Goal: Task Accomplishment & Management: Complete application form

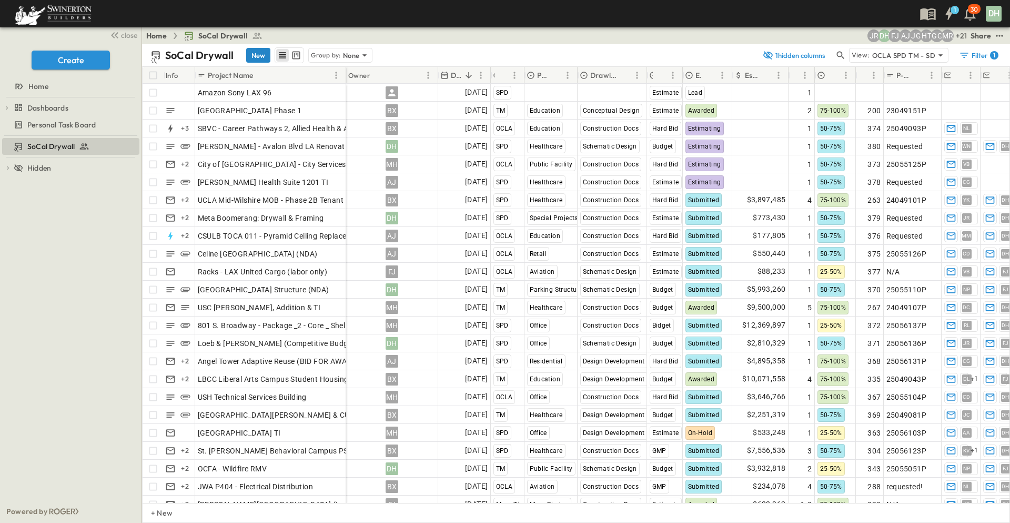
click at [258, 53] on button "New" at bounding box center [258, 55] width 24 height 15
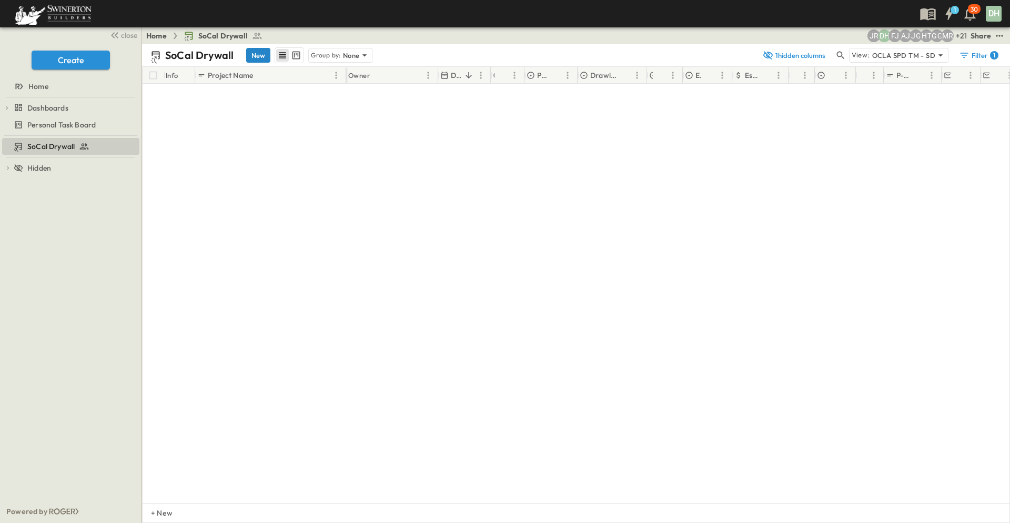
scroll to position [4187, 0]
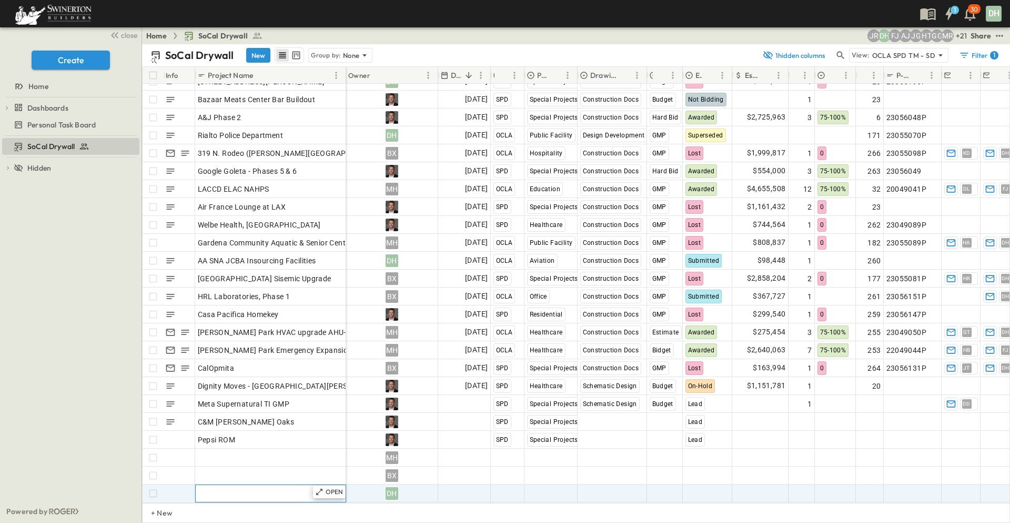
click at [260, 487] on div "Add Name" at bounding box center [271, 493] width 146 height 15
click at [464, 488] on span "Add Date" at bounding box center [472, 493] width 32 height 11
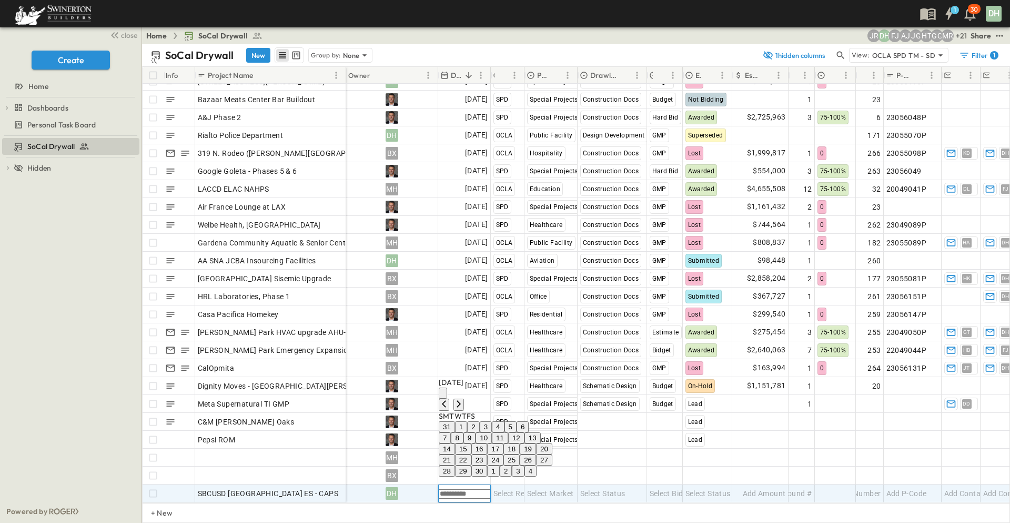
scroll to position [4188, 0]
click at [463, 399] on icon "Next month" at bounding box center [459, 403] width 8 height 8
click at [499, 421] on button "1" at bounding box center [493, 426] width 12 height 11
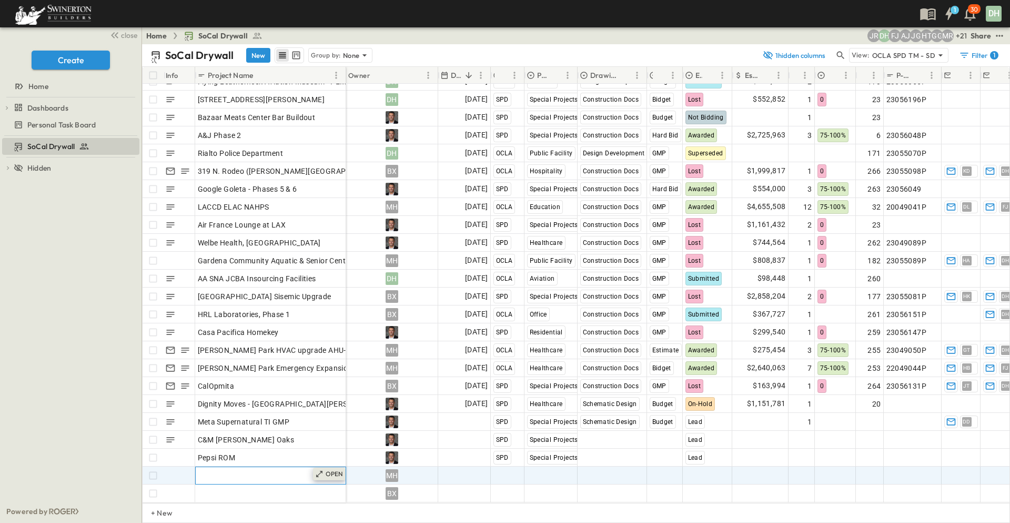
click at [327, 469] on p "OPEN" at bounding box center [335, 473] width 18 height 8
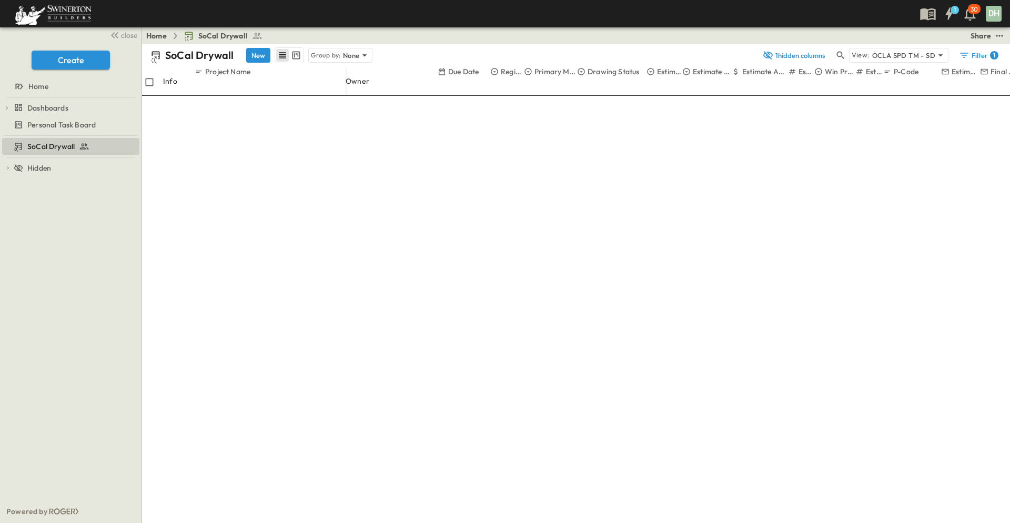
click at [225, 522] on icon "sidedrawer-menu" at bounding box center [221, 533] width 8 height 8
click at [374, 48] on li "Delete" at bounding box center [362, 36] width 23 height 24
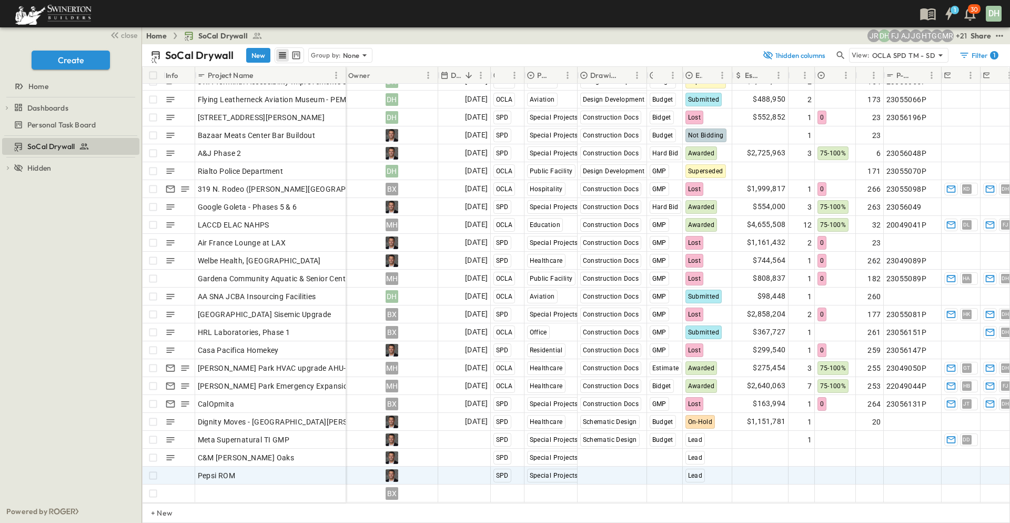
scroll to position [4170, 0]
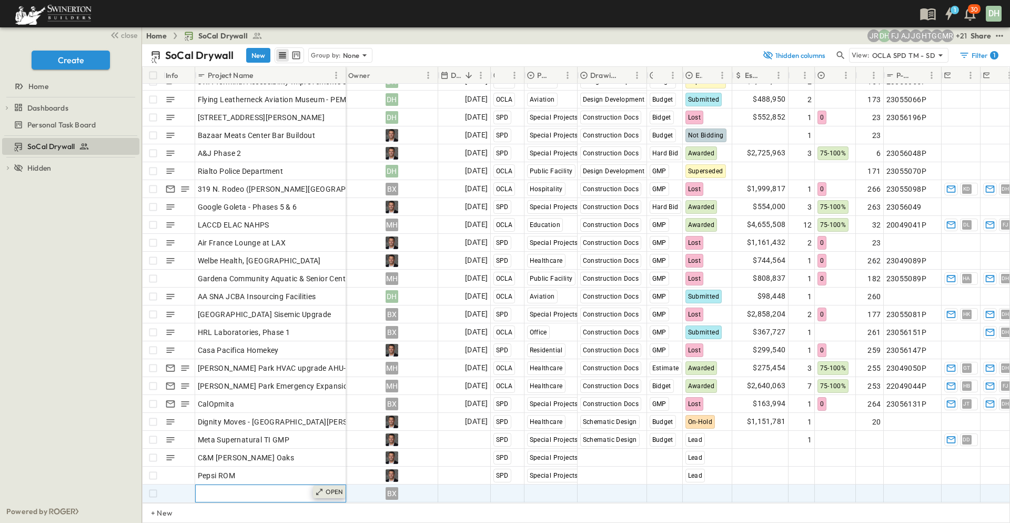
click at [326, 487] on p "OPEN" at bounding box center [335, 491] width 18 height 8
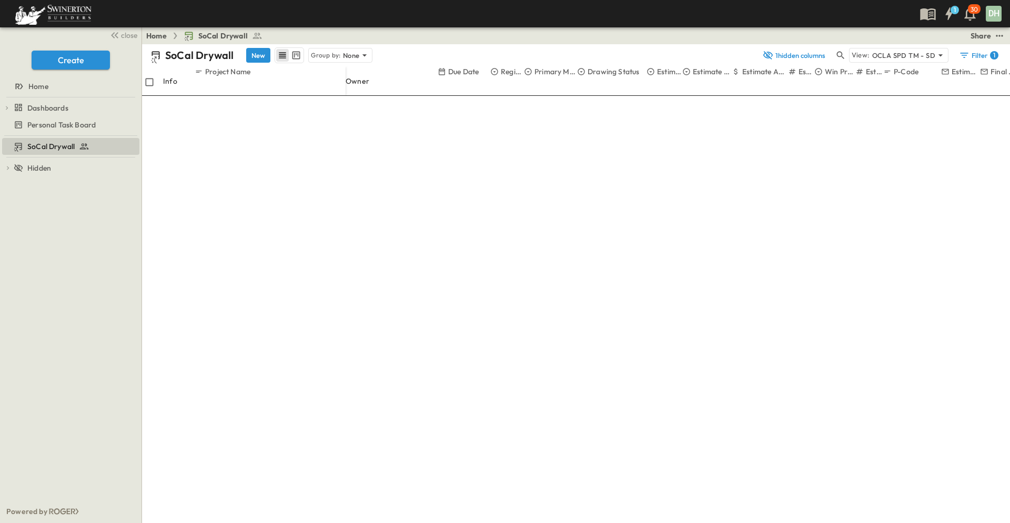
click at [223, 522] on icon "sidedrawer-menu" at bounding box center [218, 533] width 8 height 8
click at [374, 47] on span "Delete" at bounding box center [362, 42] width 23 height 9
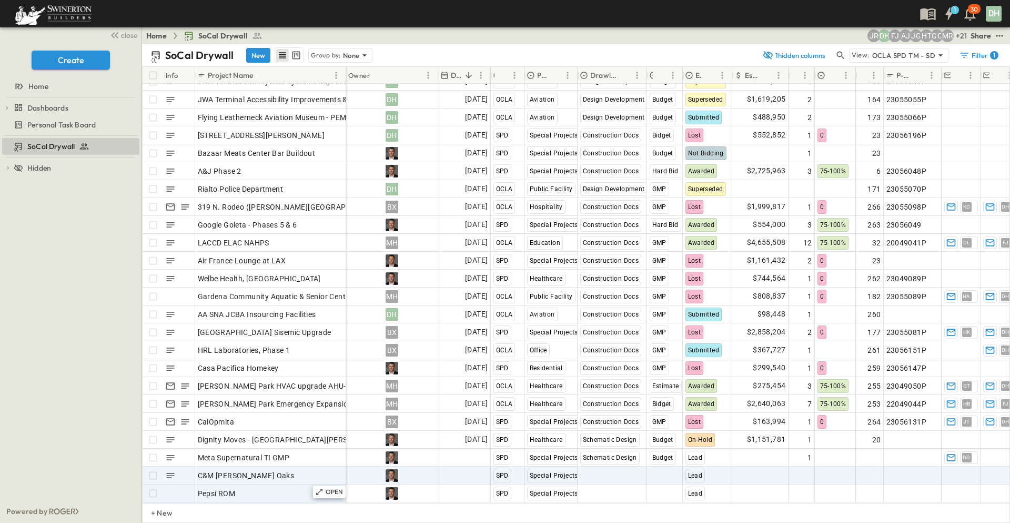
scroll to position [4152, 0]
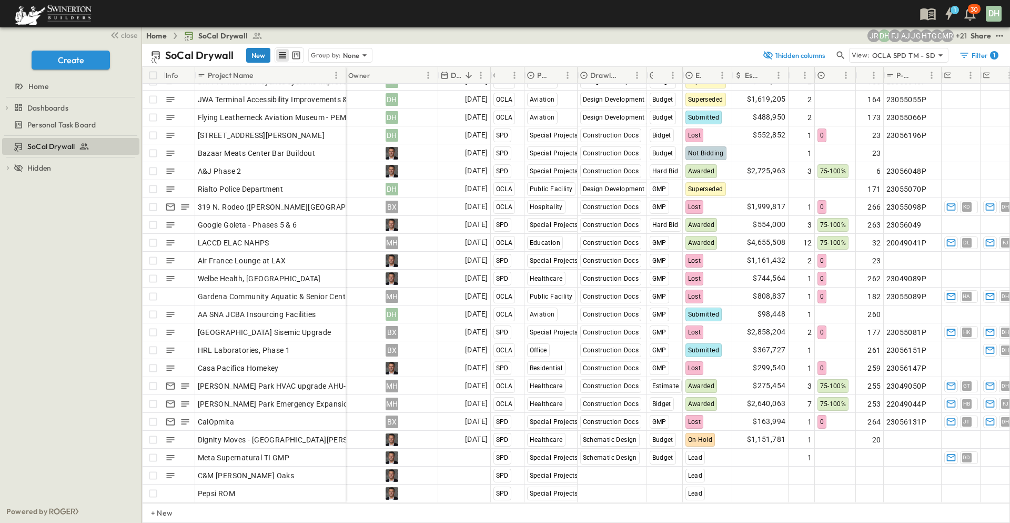
click at [257, 56] on button "New" at bounding box center [258, 55] width 24 height 15
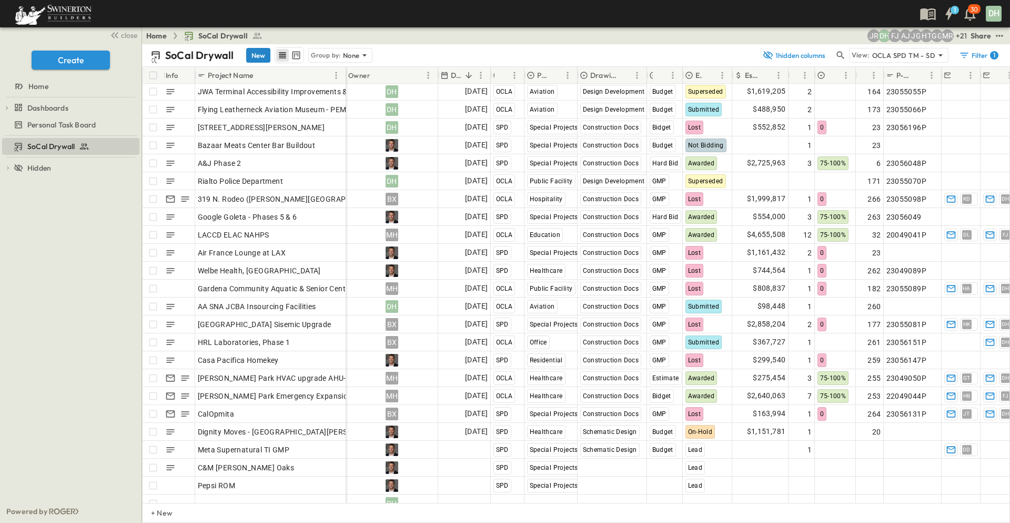
scroll to position [4169, 0]
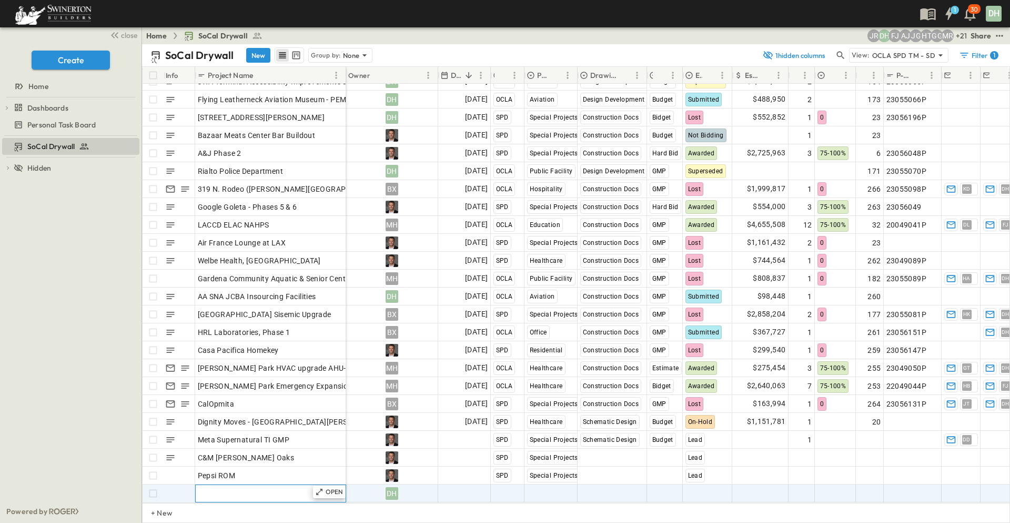
click at [252, 486] on div "Add Name" at bounding box center [271, 493] width 146 height 15
drag, startPoint x: 229, startPoint y: 484, endPoint x: 310, endPoint y: 492, distance: 81.4
drag, startPoint x: 308, startPoint y: 485, endPoint x: 229, endPoint y: 483, distance: 79.5
click at [229, 488] on input "**********" at bounding box center [234, 494] width 77 height 12
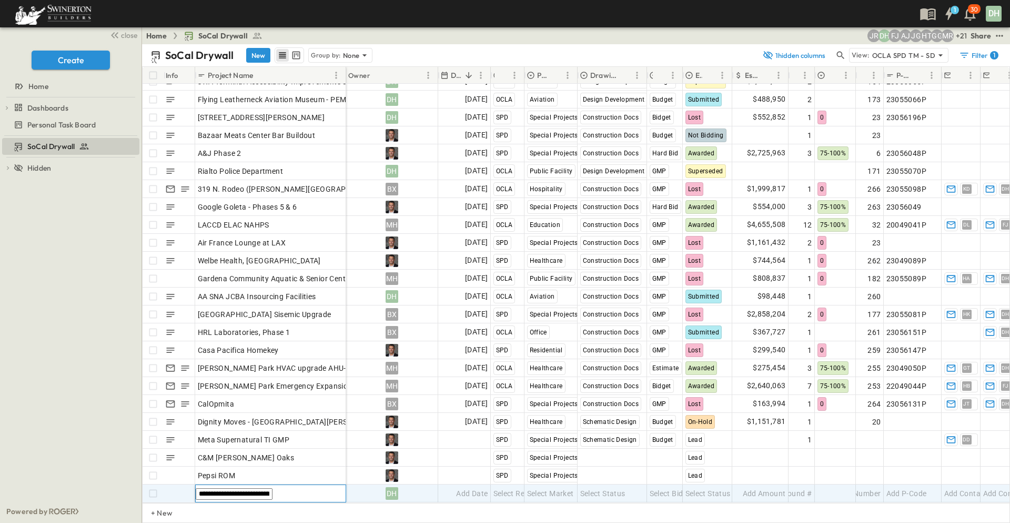
type input "**********"
click at [454, 488] on div "Add Date" at bounding box center [465, 493] width 52 height 17
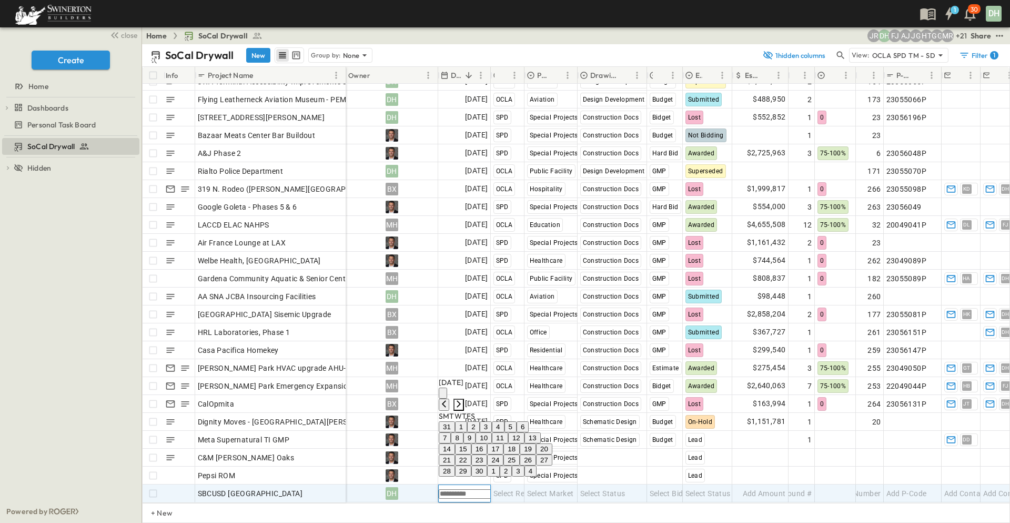
click at [463, 399] on icon "Next month" at bounding box center [459, 403] width 8 height 8
click at [488, 432] on button "8" at bounding box center [482, 437] width 12 height 11
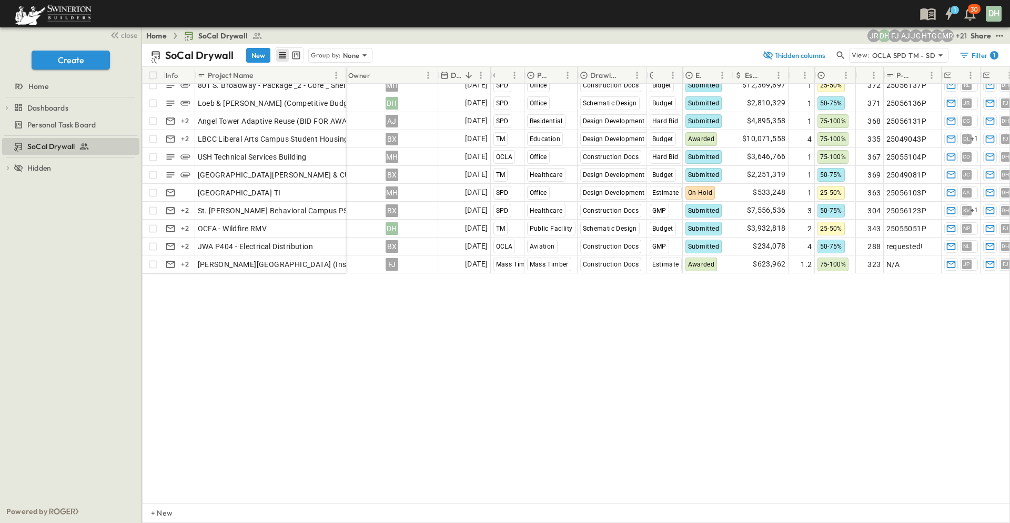
scroll to position [0, 0]
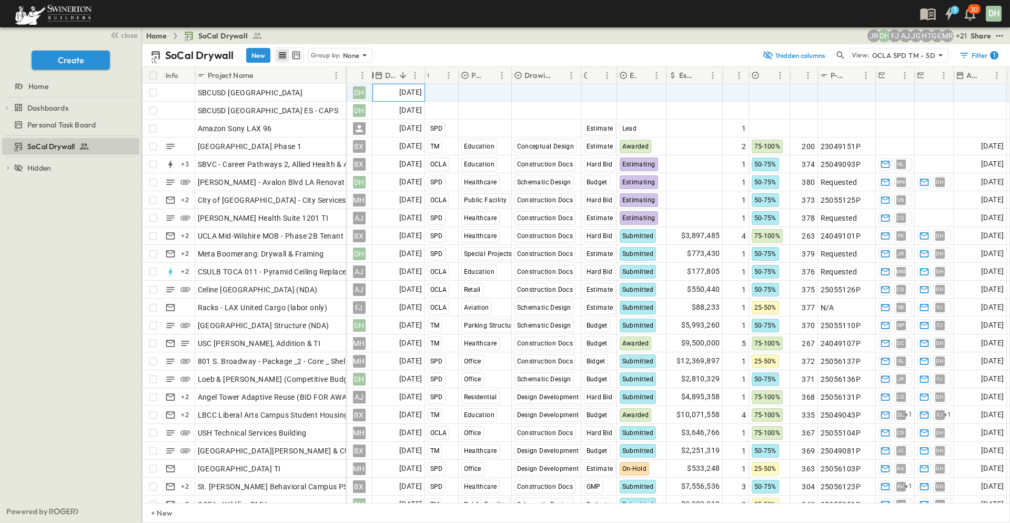
drag, startPoint x: 438, startPoint y: 75, endPoint x: 368, endPoint y: 75, distance: 70.0
click at [368, 75] on div "Owner" at bounding box center [373, 75] width 11 height 29
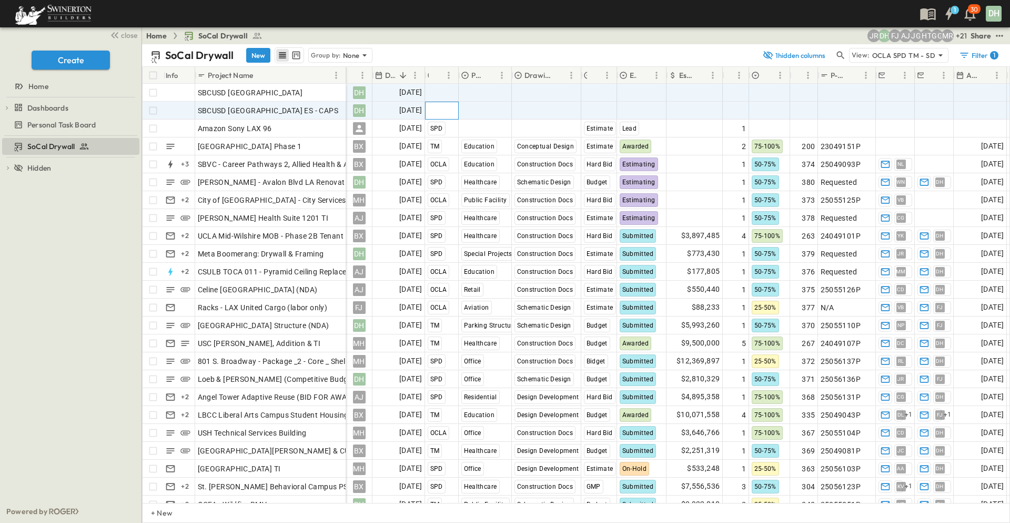
click at [440, 114] on span "Select Region" at bounding box center [451, 110] width 46 height 11
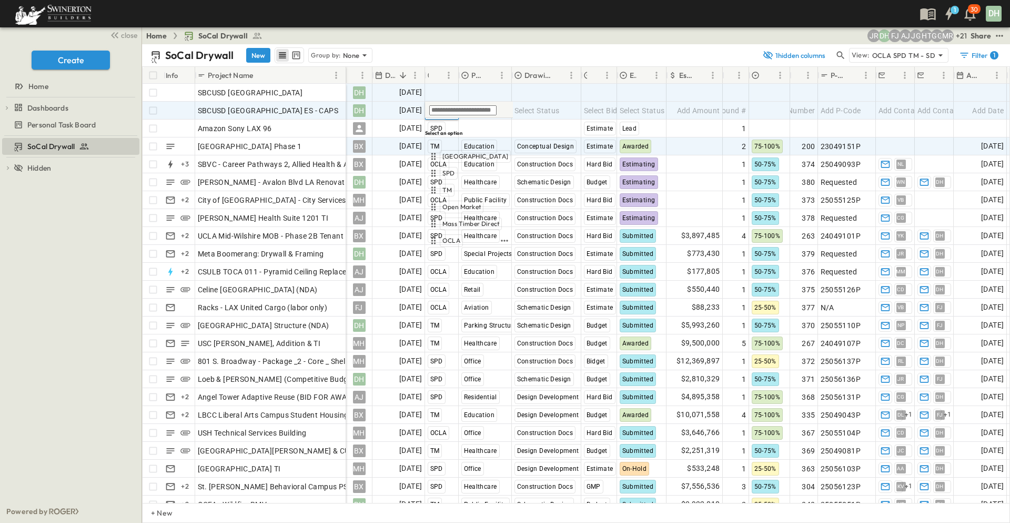
drag, startPoint x: 446, startPoint y: 230, endPoint x: 437, endPoint y: 147, distance: 83.1
click at [446, 236] on span "OCLA" at bounding box center [452, 240] width 18 height 8
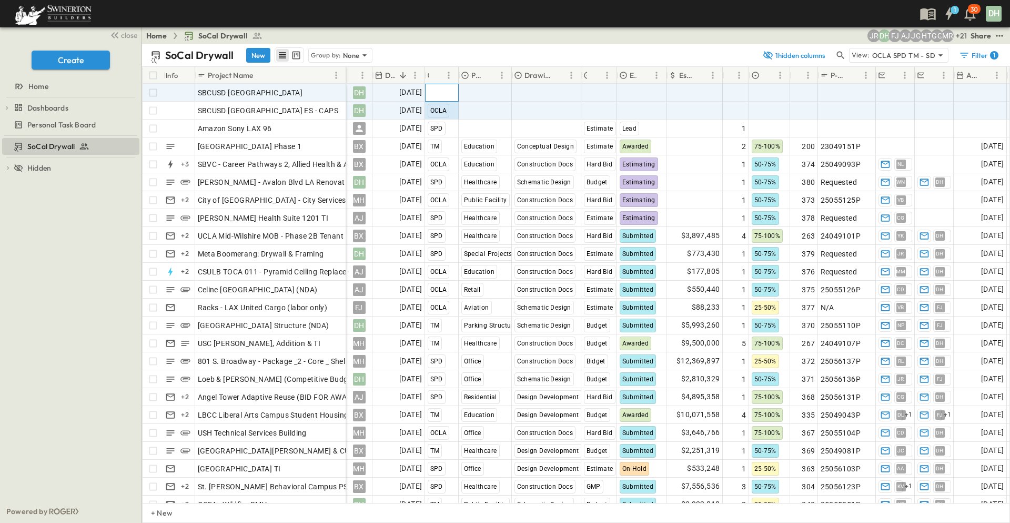
click at [433, 94] on span "Select Region" at bounding box center [451, 92] width 46 height 11
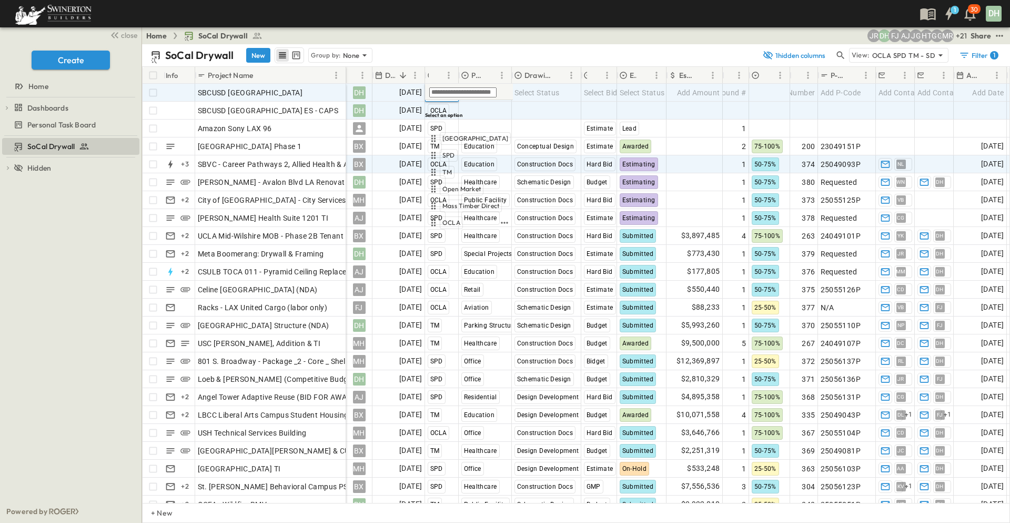
click at [449, 218] on span "OCLA" at bounding box center [452, 222] width 18 height 8
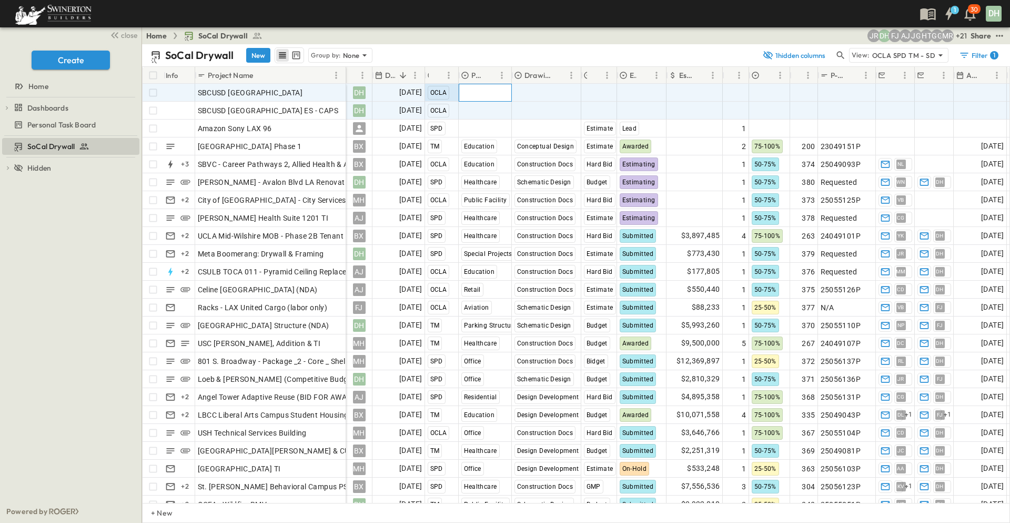
click at [485, 93] on span "Select Market" at bounding box center [485, 92] width 47 height 11
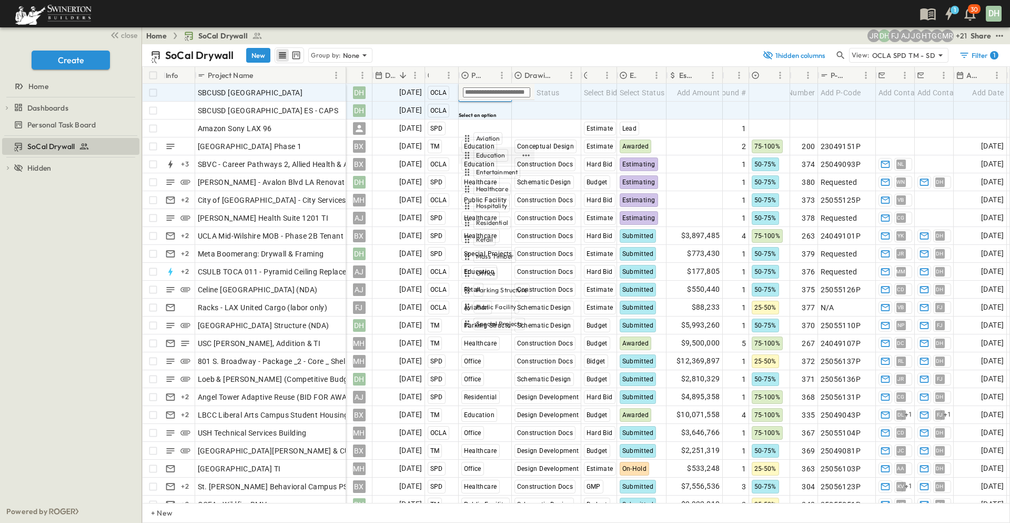
click at [486, 151] on span "Education" at bounding box center [490, 155] width 29 height 8
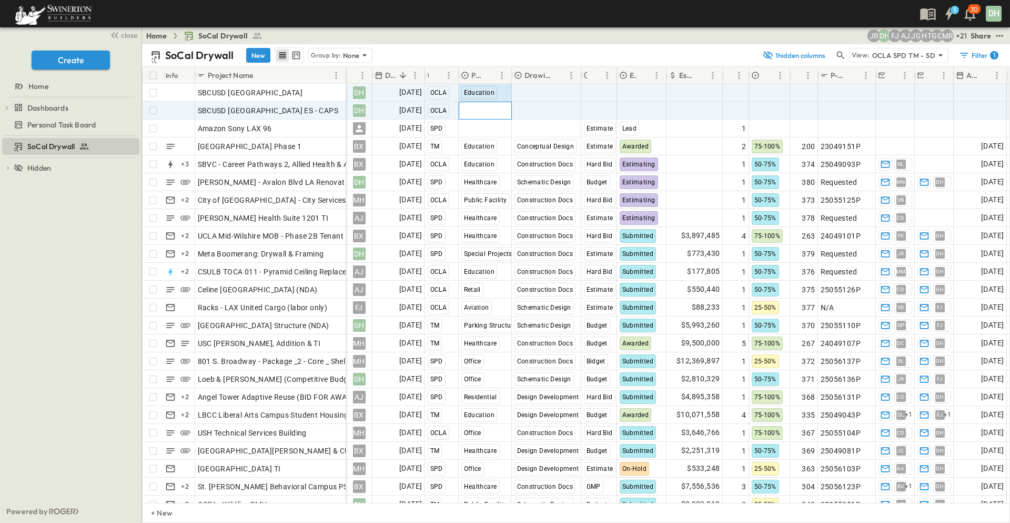
click at [473, 113] on span "Select Market" at bounding box center [485, 110] width 47 height 11
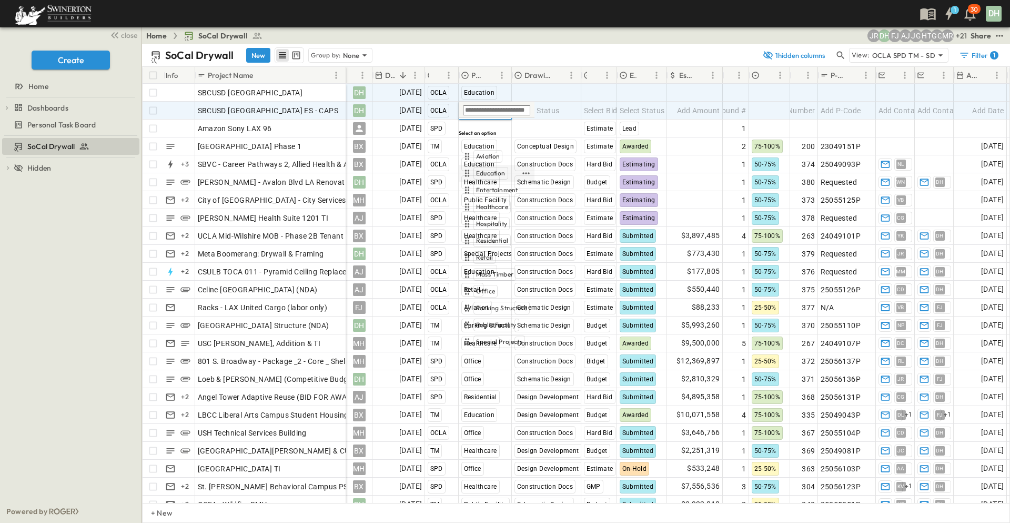
click at [483, 169] on span "Education" at bounding box center [490, 173] width 29 height 8
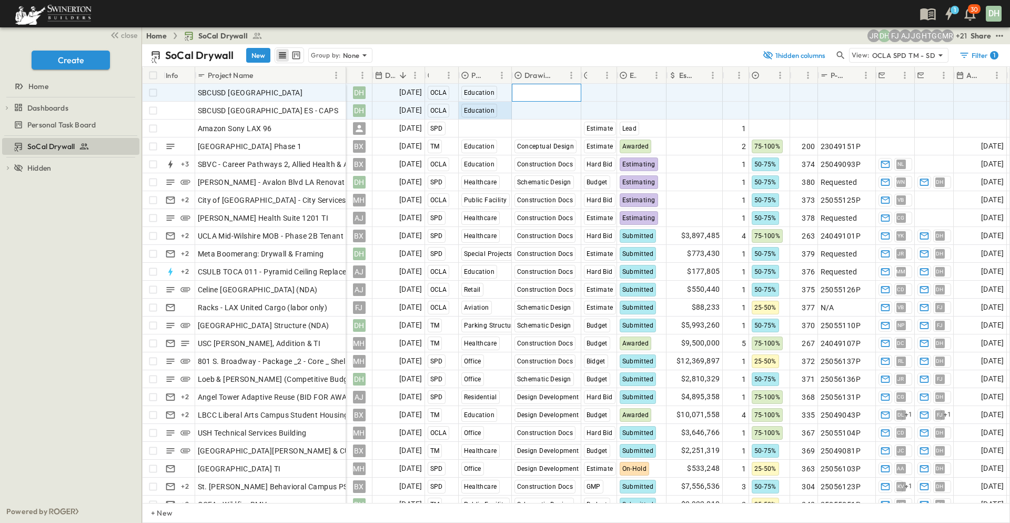
click at [538, 95] on span "Select Status" at bounding box center [537, 92] width 45 height 11
click at [542, 109] on span "Select Status" at bounding box center [537, 110] width 45 height 11
click at [541, 93] on span "Select Status" at bounding box center [537, 92] width 45 height 11
click at [546, 134] on span "Construction Docs" at bounding box center [556, 138] width 54 height 8
click at [545, 109] on span "Select Status" at bounding box center [537, 110] width 45 height 11
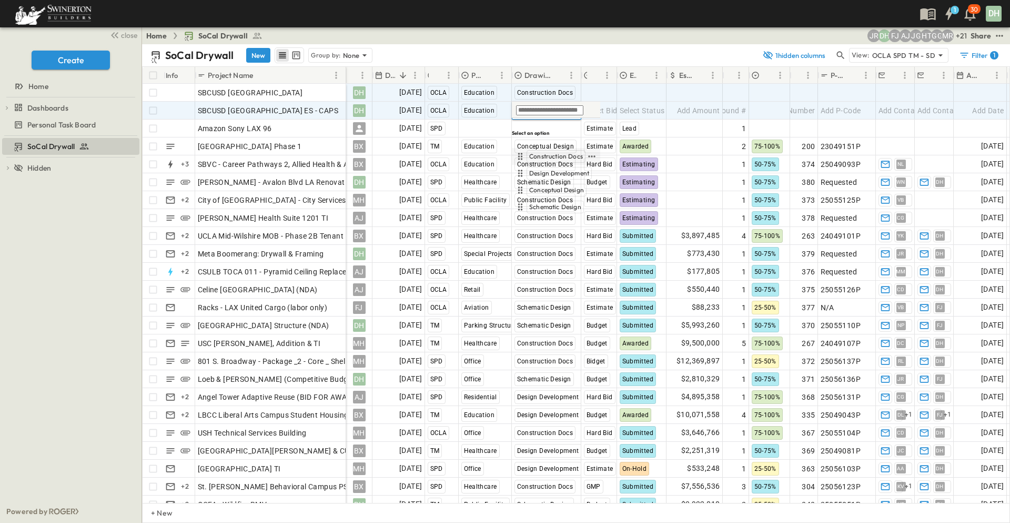
click at [546, 152] on span "Construction Docs" at bounding box center [556, 156] width 54 height 8
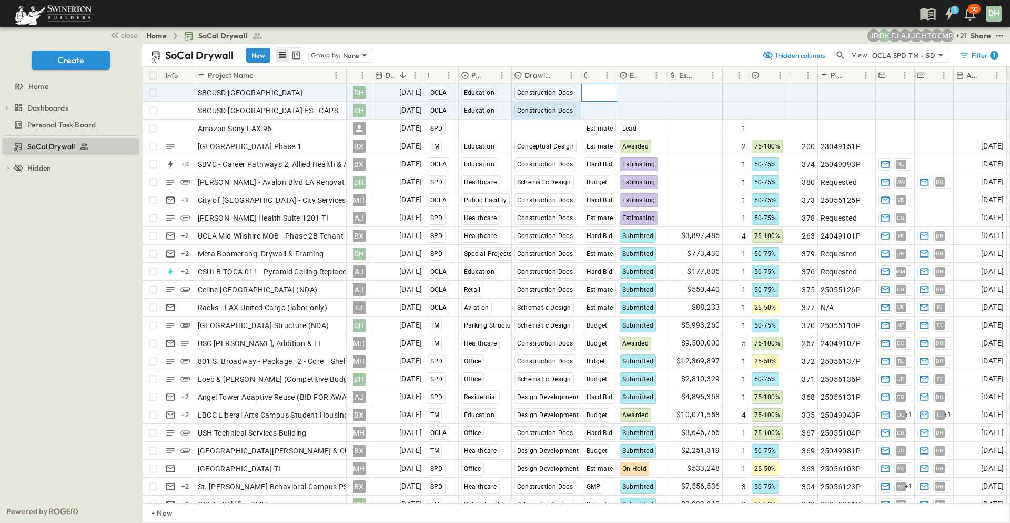
click at [590, 91] on span "Select Bid Type" at bounding box center [610, 92] width 52 height 11
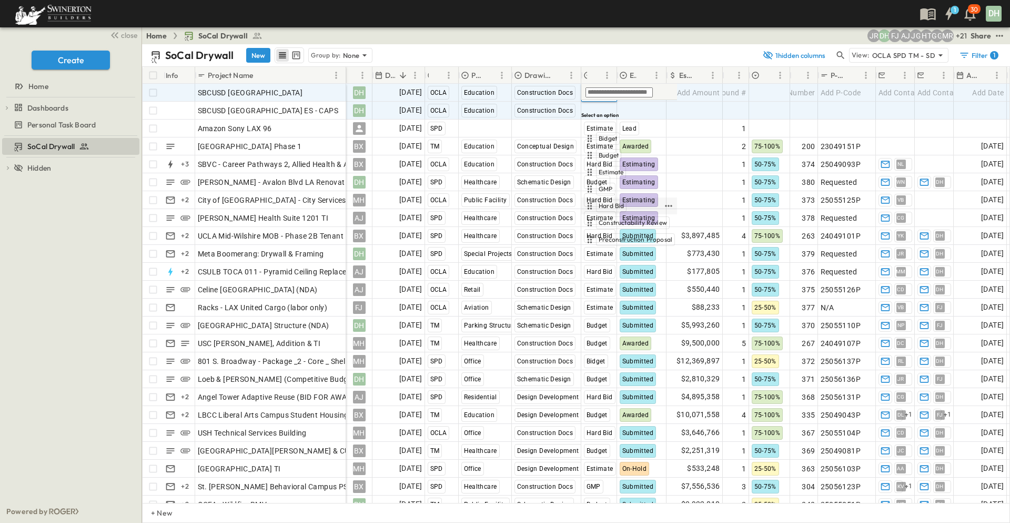
click at [615, 202] on span "Hard Bid" at bounding box center [611, 206] width 25 height 8
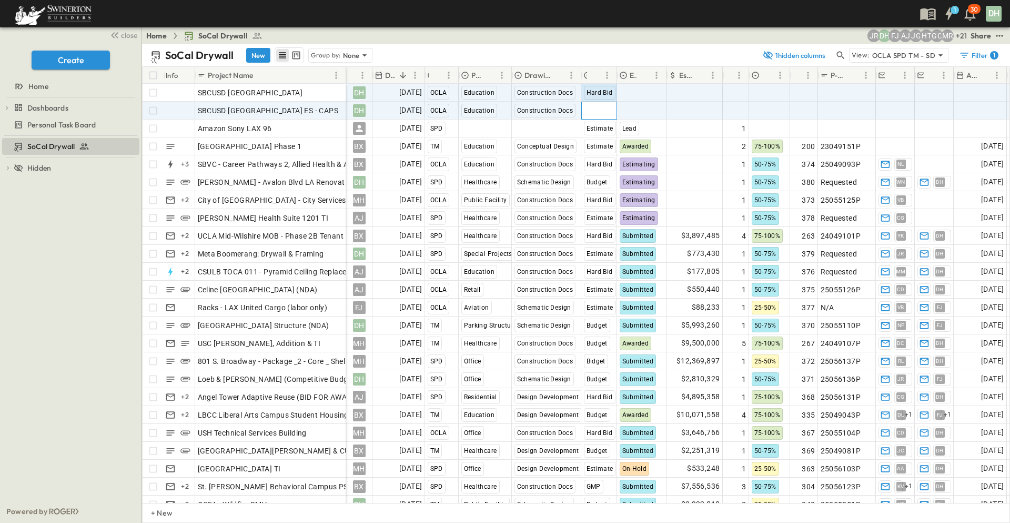
click at [607, 115] on span "Select Bid Type" at bounding box center [610, 110] width 52 height 11
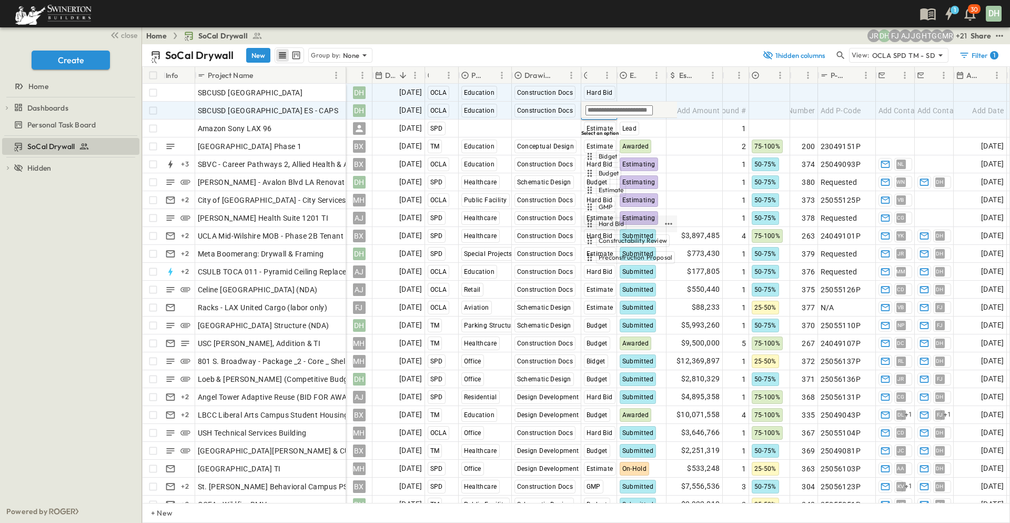
click at [613, 219] on span "Hard Bid" at bounding box center [611, 223] width 25 height 8
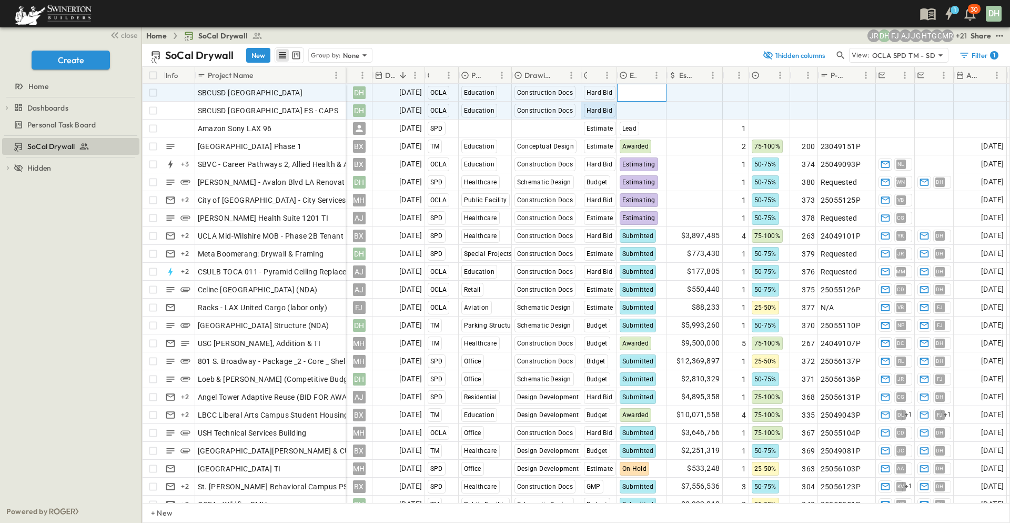
click at [643, 91] on span "Select Status" at bounding box center [642, 92] width 45 height 11
click at [639, 168] on span "Estimating" at bounding box center [650, 172] width 31 height 8
click at [654, 108] on span "Select Status" at bounding box center [642, 110] width 45 height 11
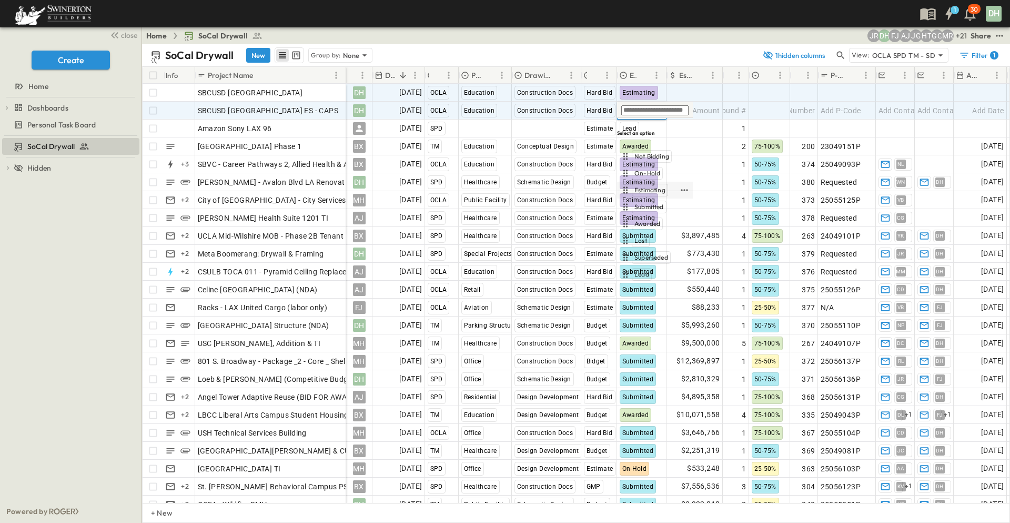
click at [643, 186] on span "Estimating" at bounding box center [650, 190] width 31 height 8
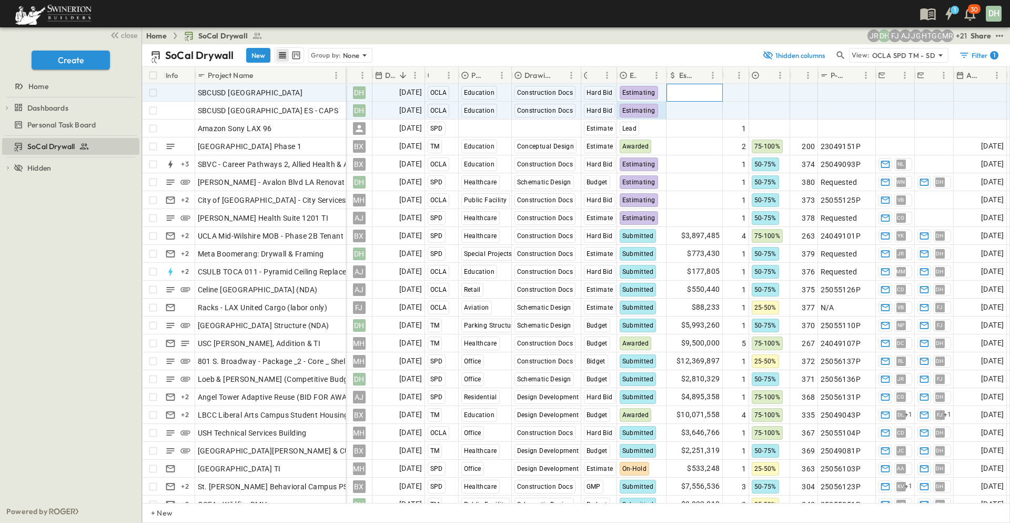
click at [694, 88] on span "Add Amount" at bounding box center [698, 92] width 43 height 11
click at [728, 84] on div "Add Round #" at bounding box center [736, 92] width 25 height 17
type input "*"
click at [740, 88] on input "*" at bounding box center [762, 93] width 77 height 12
click at [729, 114] on span "Add Round #" at bounding box center [723, 110] width 45 height 11
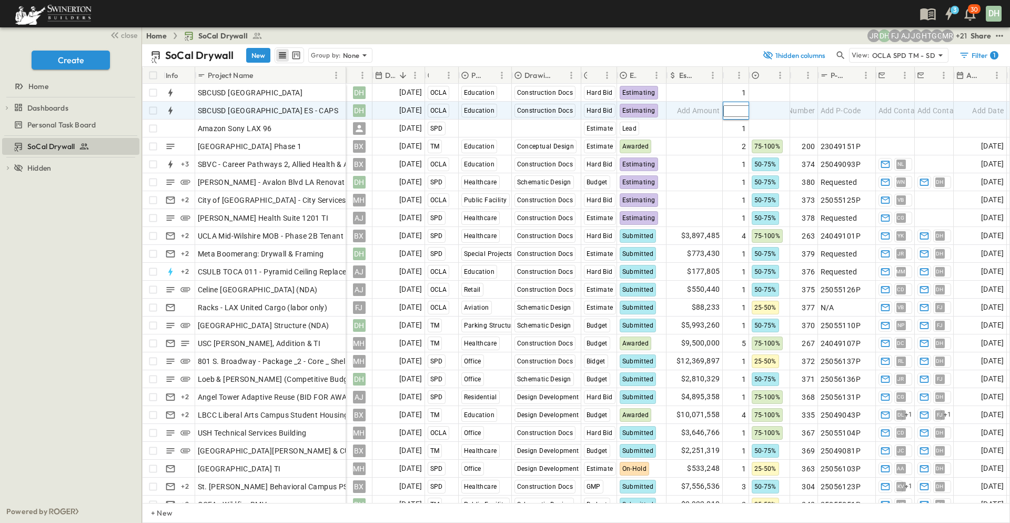
type input "*"
click at [743, 107] on input "*" at bounding box center [762, 111] width 77 height 12
drag, startPoint x: 761, startPoint y: 102, endPoint x: 774, endPoint y: 103, distance: 12.1
click at [761, 103] on div at bounding box center [770, 110] width 40 height 17
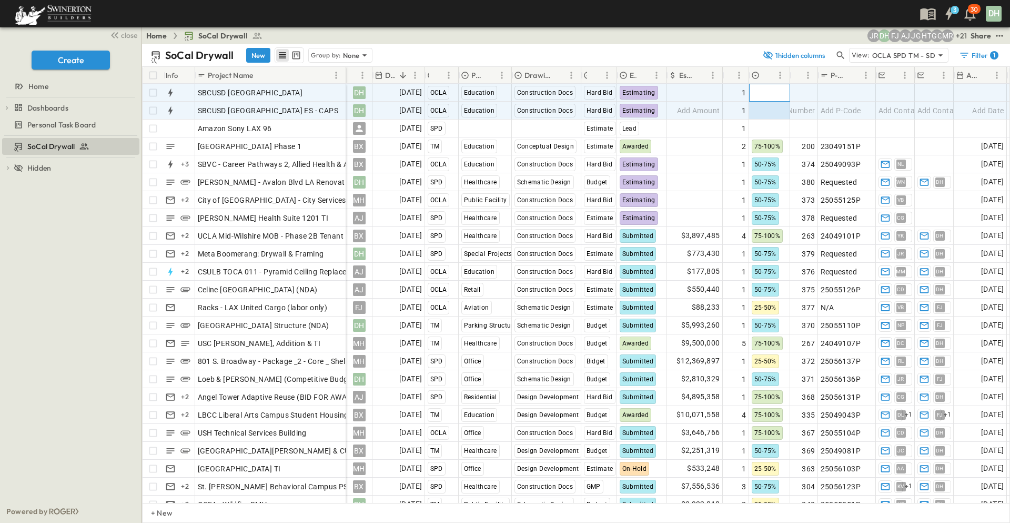
click at [769, 93] on div at bounding box center [770, 92] width 40 height 17
click at [768, 108] on div at bounding box center [770, 110] width 40 height 17
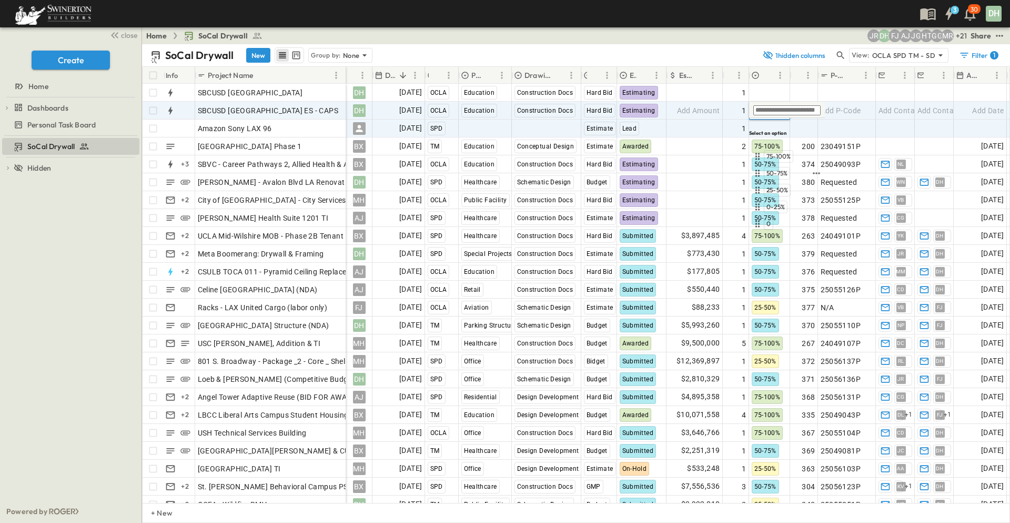
click at [780, 169] on span "50-75%" at bounding box center [777, 173] width 21 height 8
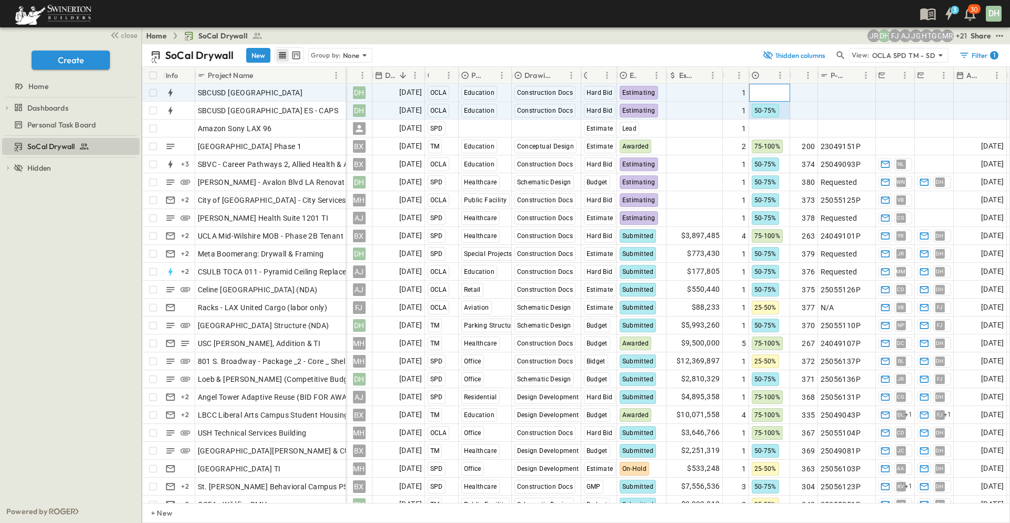
click at [771, 93] on div at bounding box center [770, 92] width 40 height 17
click at [776, 151] on span "50-75%" at bounding box center [777, 155] width 21 height 8
click at [806, 110] on span "Add Number" at bounding box center [794, 110] width 43 height 11
click at [850, 113] on span "Add P-Code" at bounding box center [841, 110] width 41 height 11
click at [892, 113] on span "Add Contact" at bounding box center [900, 110] width 43 height 11
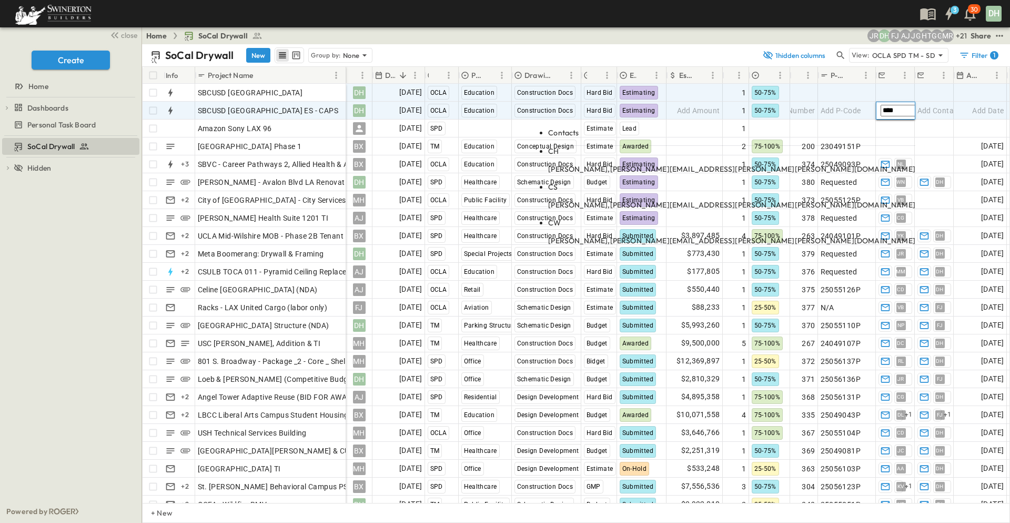
type input "****"
click at [843, 164] on span "[PERSON_NAME][EMAIL_ADDRESS][PERSON_NAME][PERSON_NAME][DOMAIN_NAME]" at bounding box center [762, 168] width 305 height 9
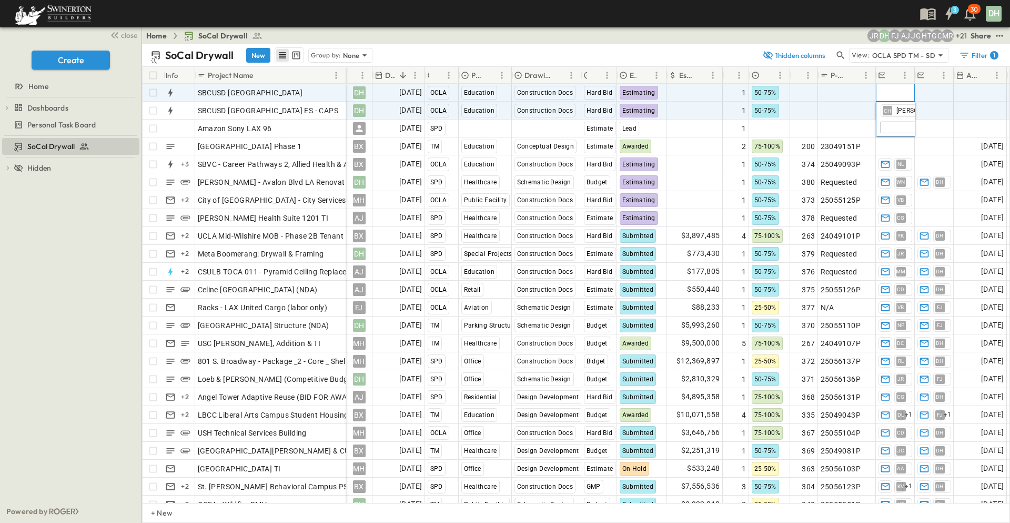
click at [889, 93] on span "Add Contact" at bounding box center [900, 92] width 43 height 11
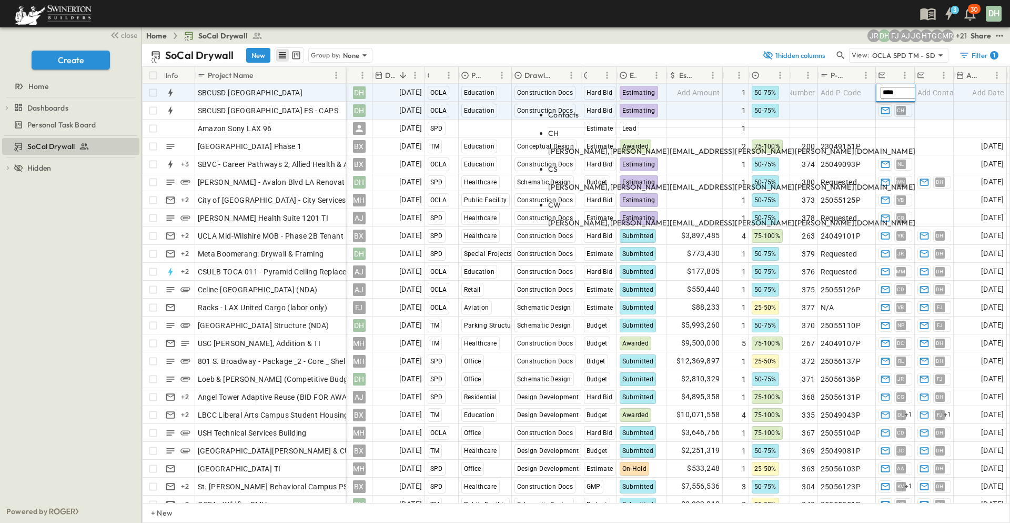
type input "****"
click at [824, 146] on span "[PERSON_NAME][EMAIL_ADDRESS][PERSON_NAME][PERSON_NAME][DOMAIN_NAME]" at bounding box center [762, 150] width 305 height 9
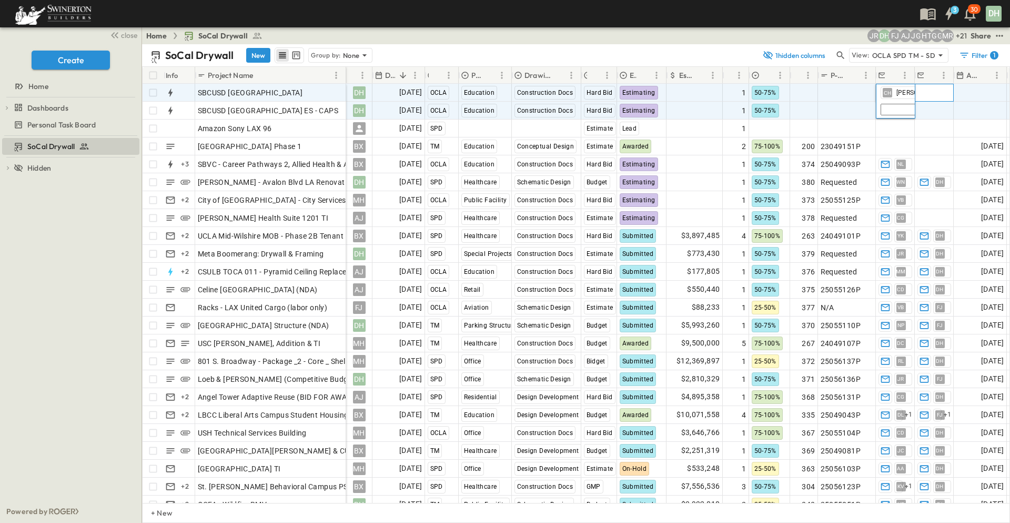
click at [927, 88] on span "Add Contact" at bounding box center [939, 92] width 43 height 11
click at [931, 111] on span "Add Contact" at bounding box center [939, 110] width 43 height 11
click at [970, 94] on div "Add Date" at bounding box center [981, 92] width 52 height 17
click at [978, 108] on span "Add Date" at bounding box center [988, 110] width 32 height 11
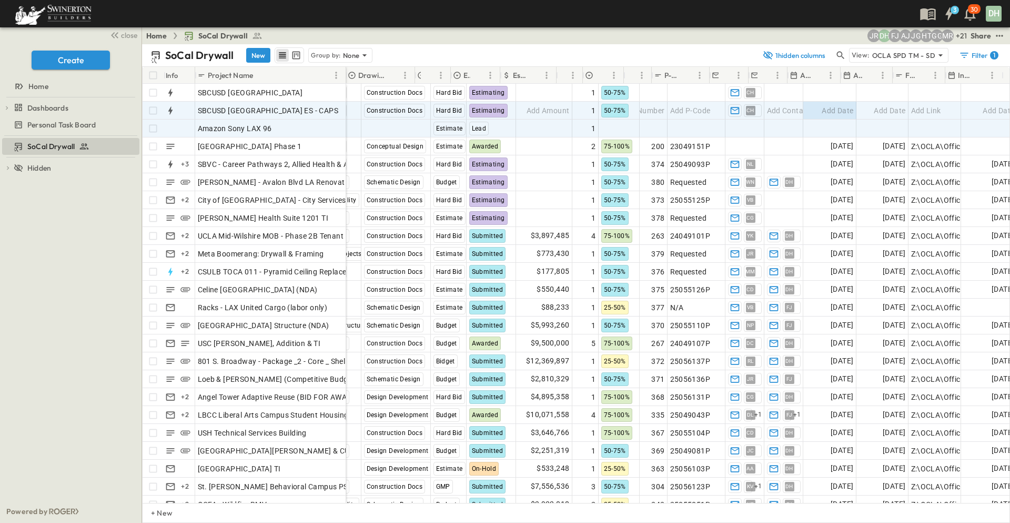
scroll to position [0, 166]
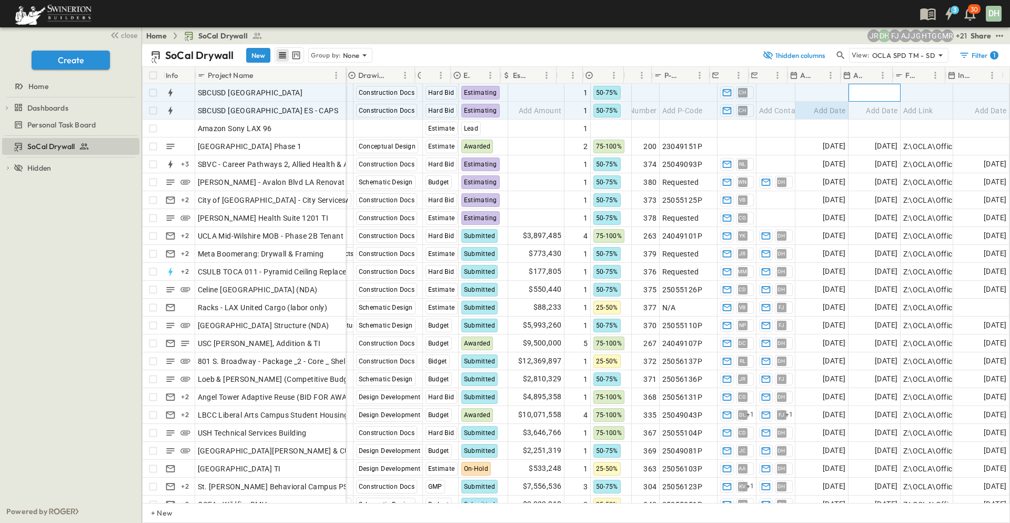
click at [868, 91] on span "Add Date" at bounding box center [882, 92] width 32 height 11
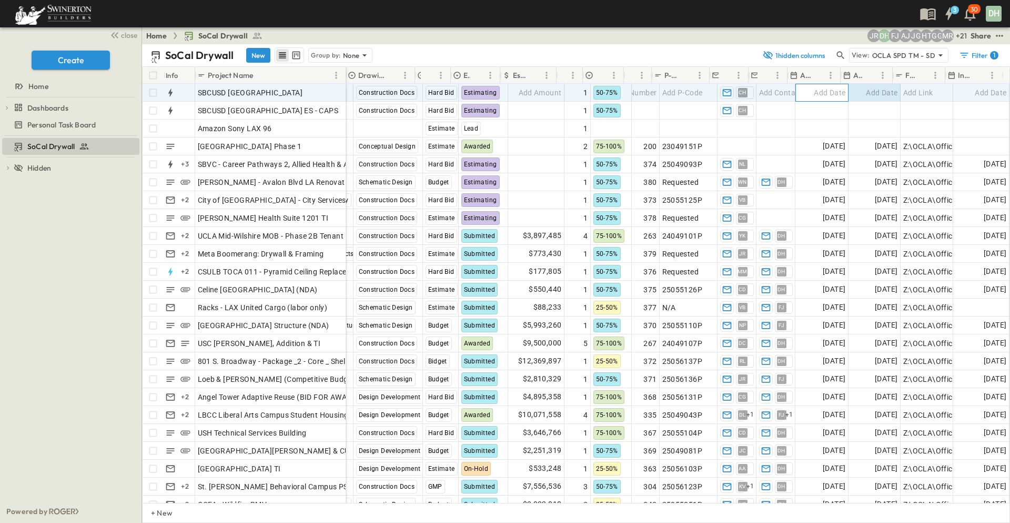
click at [811, 86] on div "Add Date" at bounding box center [822, 92] width 52 height 17
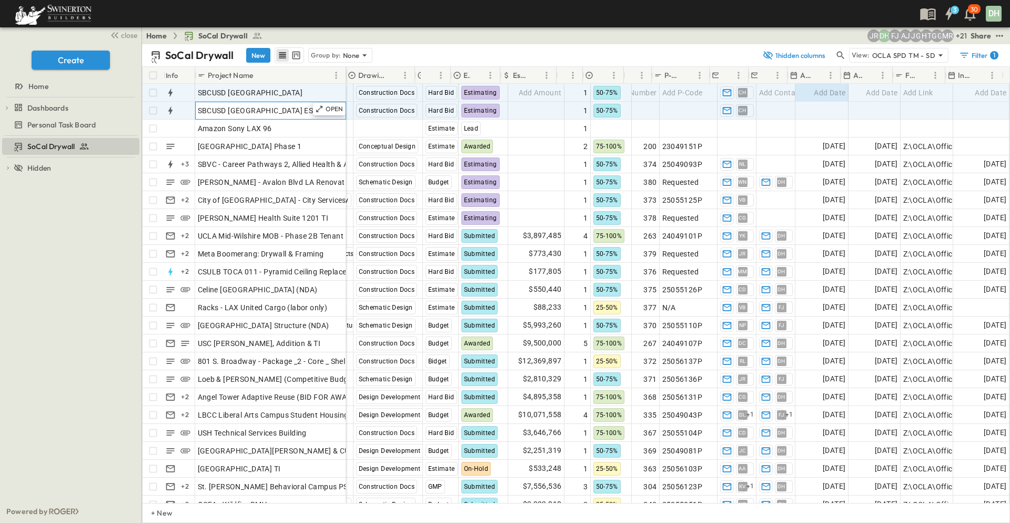
click at [270, 114] on span "SBCUSD [GEOGRAPHIC_DATA] ES - CAPS" at bounding box center [268, 110] width 141 height 11
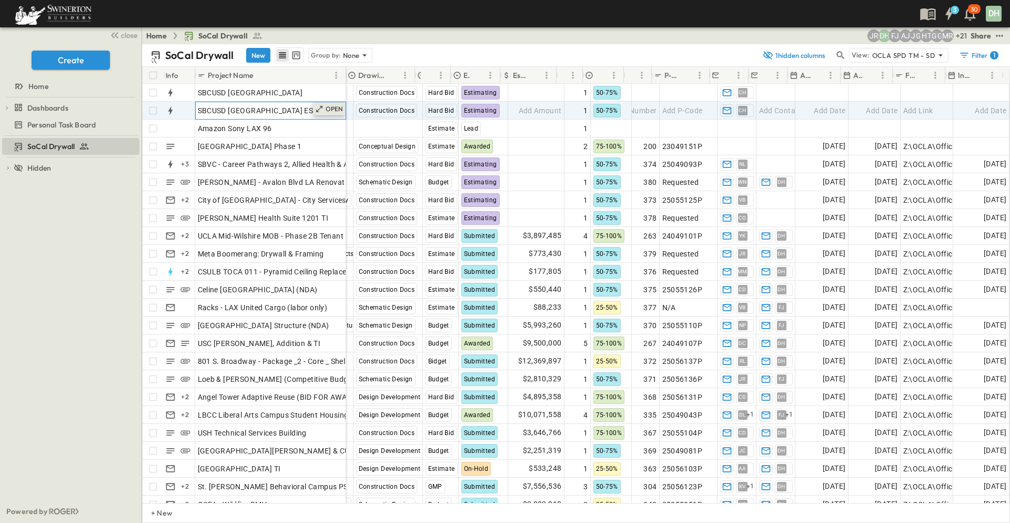
click at [328, 111] on p "OPEN" at bounding box center [335, 109] width 18 height 8
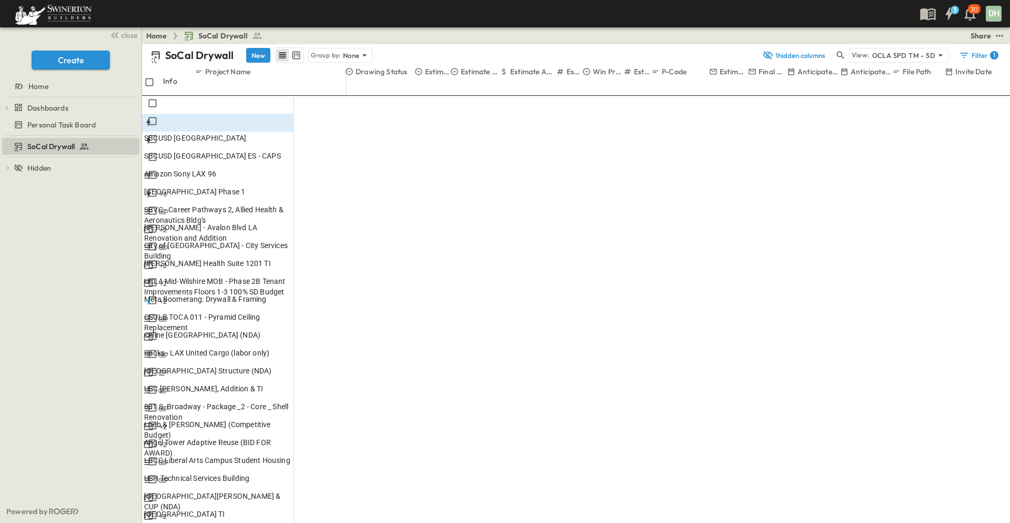
drag, startPoint x: 663, startPoint y: 103, endPoint x: 635, endPoint y: 127, distance: 37.3
drag, startPoint x: 658, startPoint y: 116, endPoint x: 674, endPoint y: 118, distance: 15.9
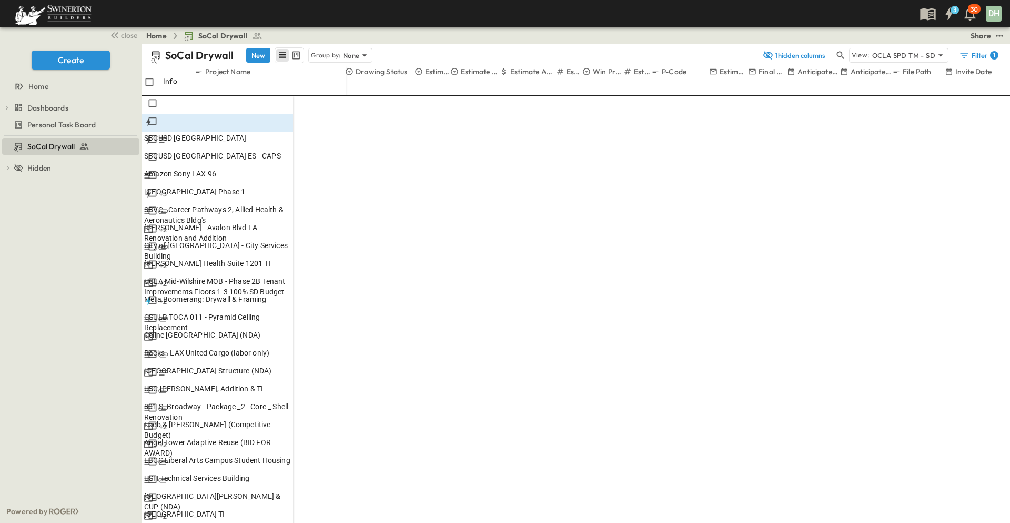
scroll to position [0, 0]
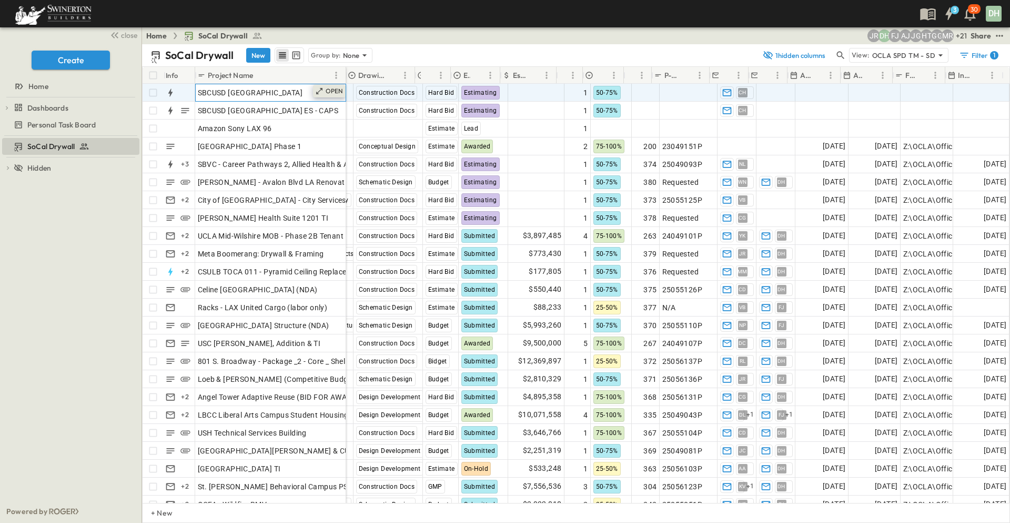
click at [335, 91] on p "OPEN" at bounding box center [335, 91] width 18 height 8
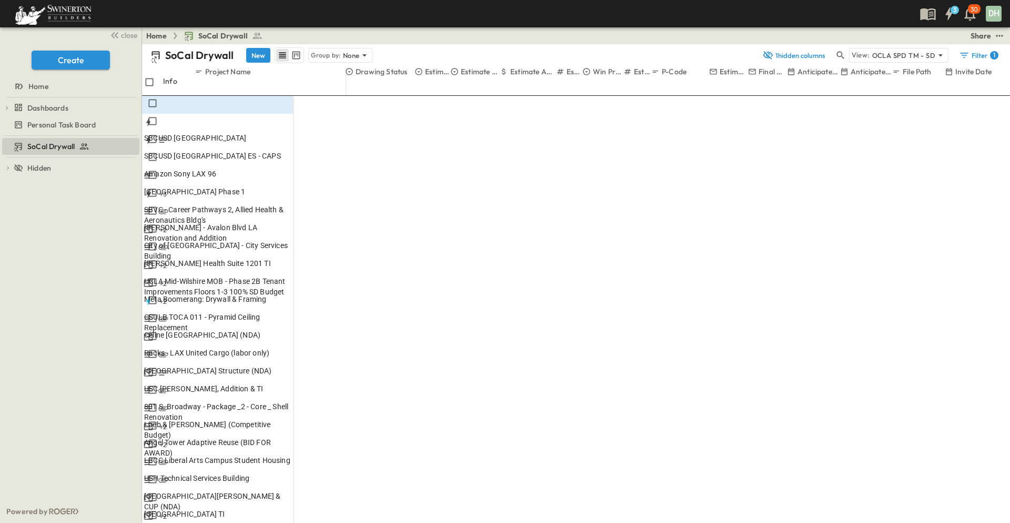
drag, startPoint x: 691, startPoint y: 105, endPoint x: 635, endPoint y: 105, distance: 55.8
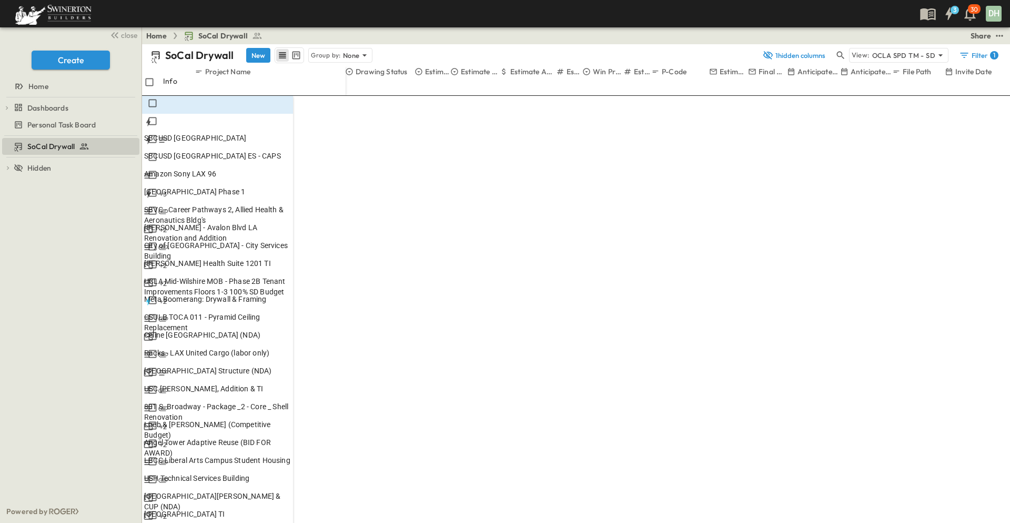
scroll to position [128, 0]
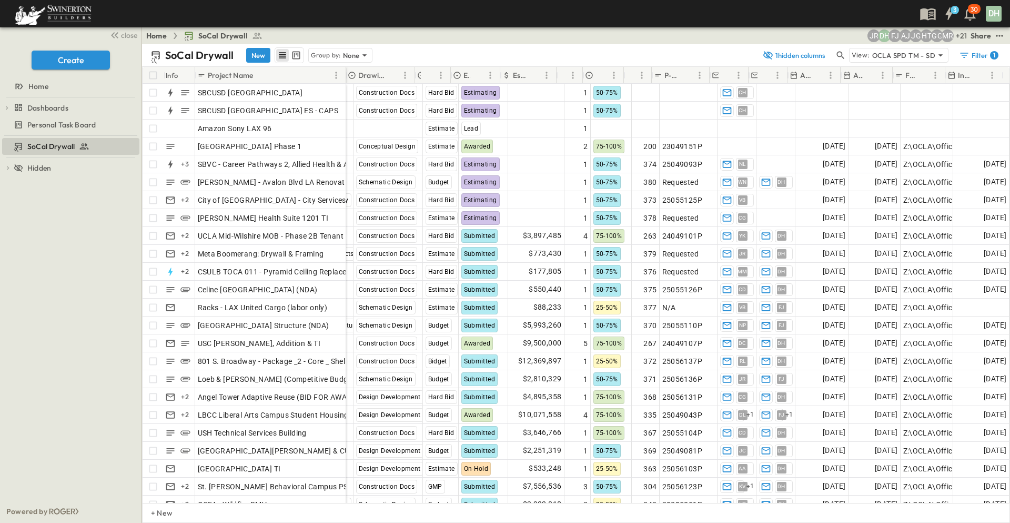
click at [426, 52] on div "SoCal Drywall New Group by: None" at bounding box center [454, 55] width 606 height 16
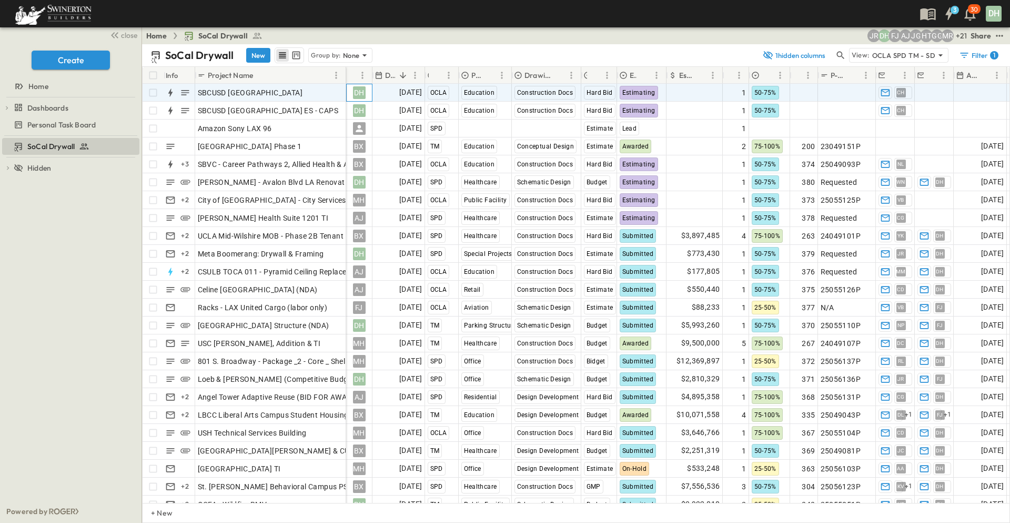
click at [360, 93] on div "DH" at bounding box center [359, 92] width 13 height 13
type input "*"
click at [378, 187] on span "TBD" at bounding box center [377, 192] width 14 height 10
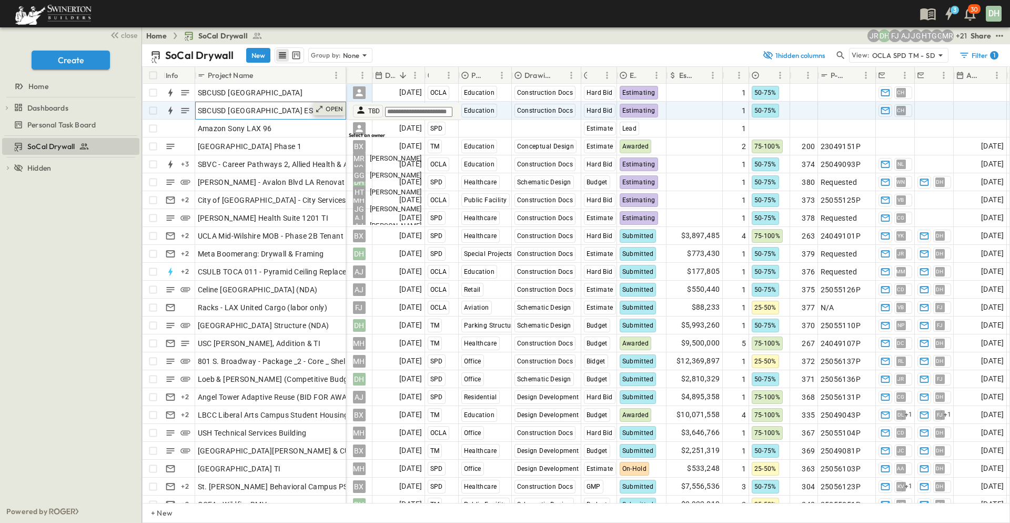
click at [320, 107] on icon at bounding box center [319, 109] width 8 height 8
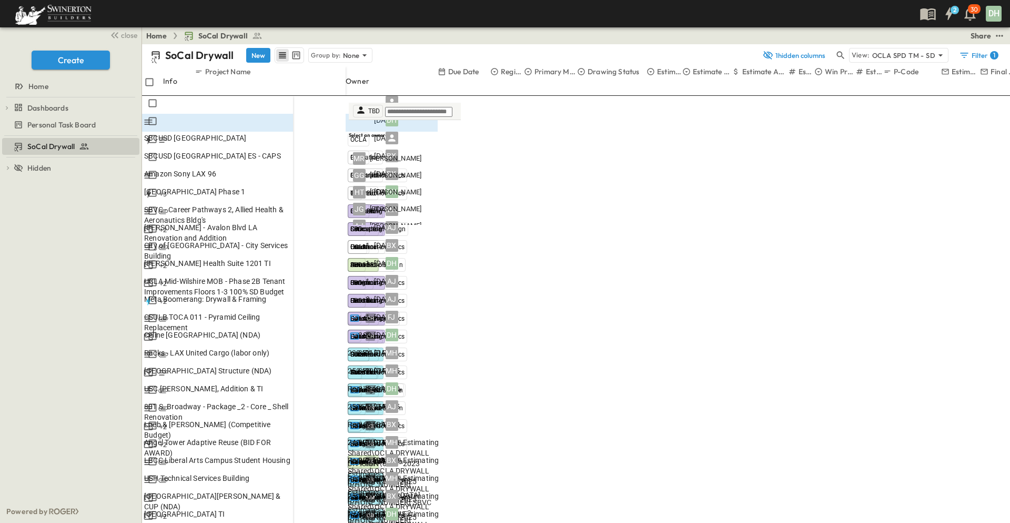
click at [291, 152] on p "OPEN" at bounding box center [282, 156] width 18 height 8
click at [288, 168] on div "Amazon Sony LAX 96" at bounding box center [217, 173] width 147 height 11
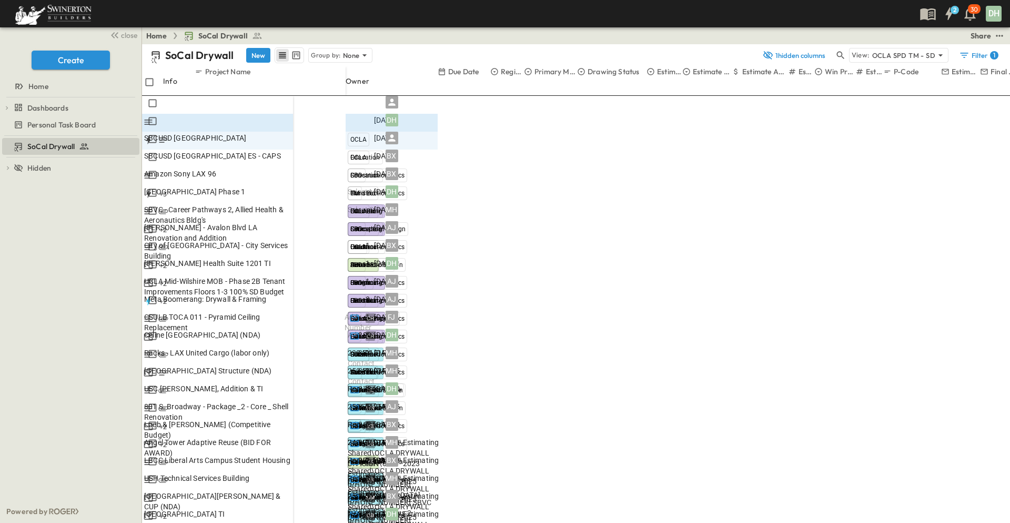
click at [400, 114] on div "DH" at bounding box center [392, 120] width 92 height 13
type input "*"
click at [372, 205] on span "TBD" at bounding box center [377, 210] width 14 height 10
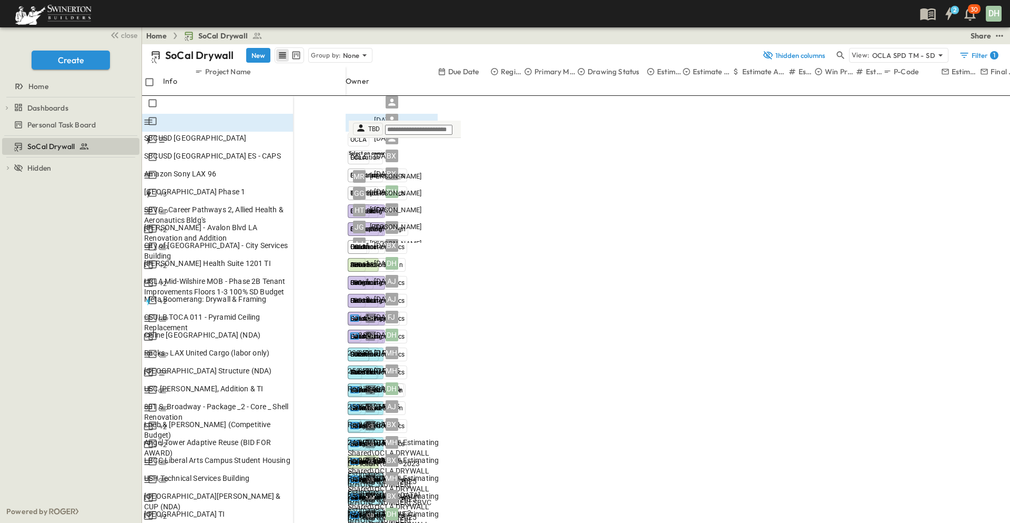
click at [272, 168] on div "Amazon Sony LAX 96" at bounding box center [217, 173] width 147 height 11
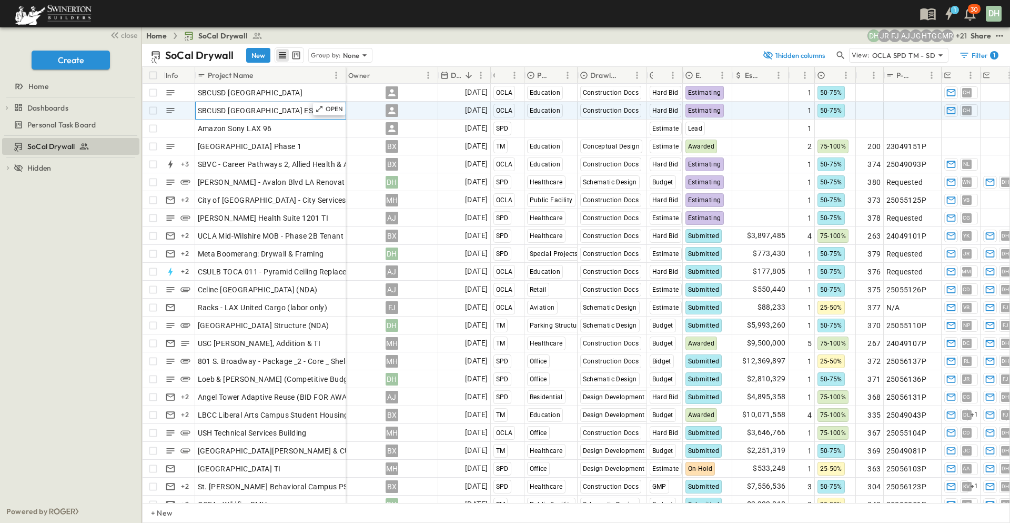
click at [305, 107] on span "SBCUSD [GEOGRAPHIC_DATA] ES - CAPS" at bounding box center [268, 110] width 141 height 11
drag, startPoint x: 198, startPoint y: 107, endPoint x: 323, endPoint y: 114, distance: 124.9
drag, startPoint x: 305, startPoint y: 112, endPoint x: 197, endPoint y: 111, distance: 107.4
click at [197, 111] on input "**********" at bounding box center [234, 111] width 77 height 12
click at [969, 110] on span "CH" at bounding box center [967, 110] width 8 height 1
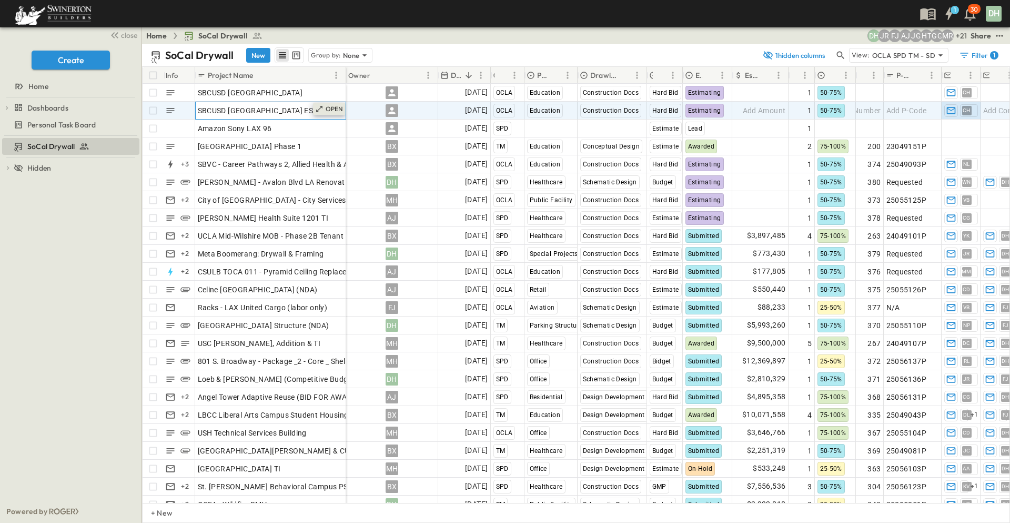
click at [334, 110] on p "OPEN" at bounding box center [335, 109] width 18 height 8
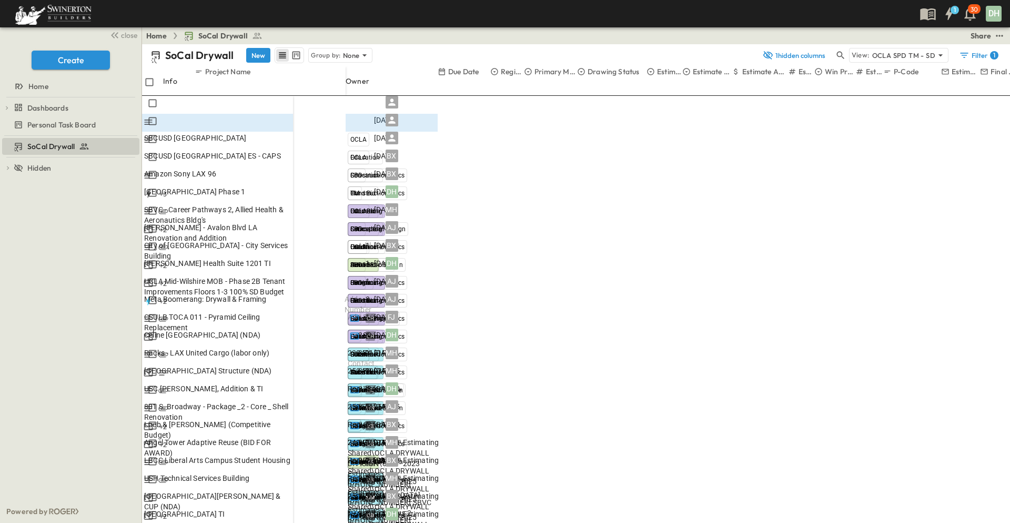
drag, startPoint x: 686, startPoint y: 74, endPoint x: 682, endPoint y: 146, distance: 71.7
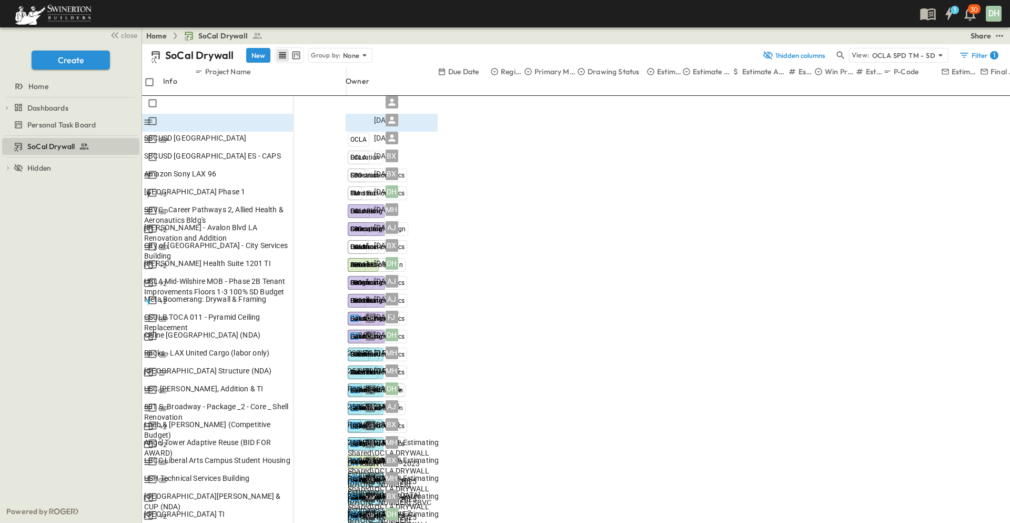
type input "*********"
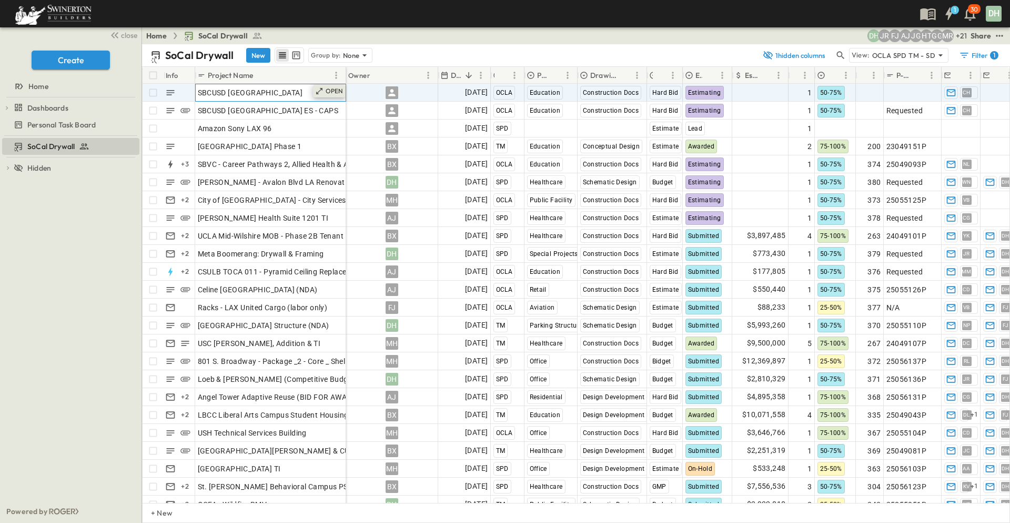
click at [336, 86] on div "OPEN" at bounding box center [329, 91] width 33 height 13
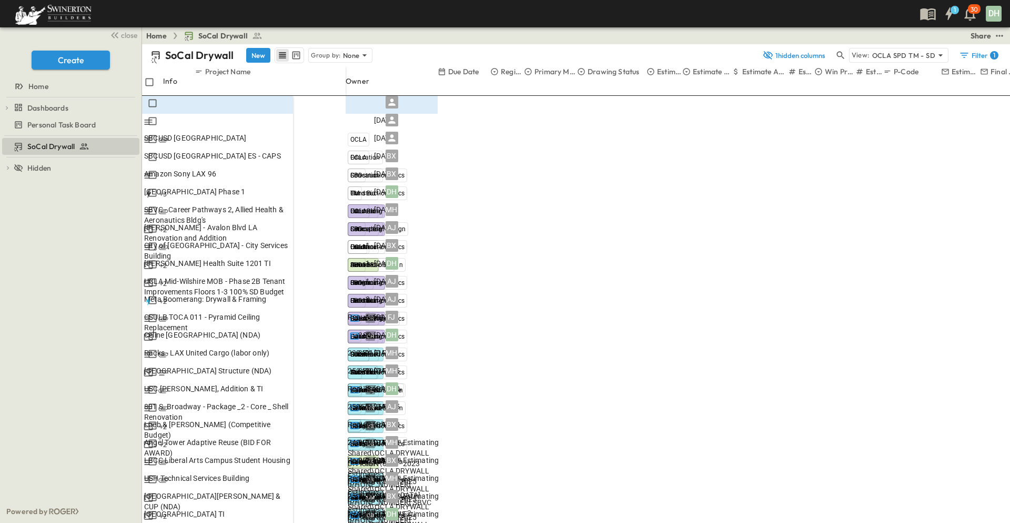
type input "*********"
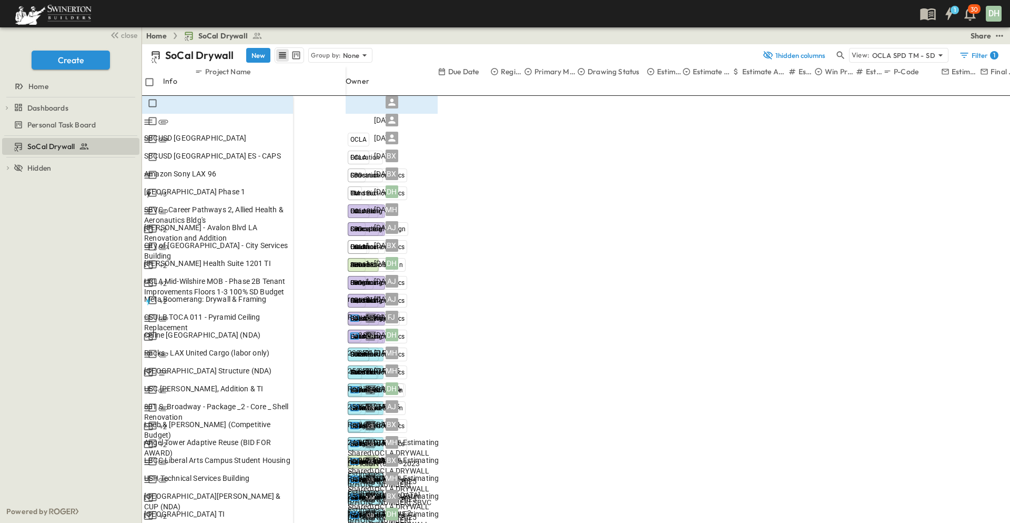
drag, startPoint x: 601, startPoint y: 278, endPoint x: 615, endPoint y: 278, distance: 14.2
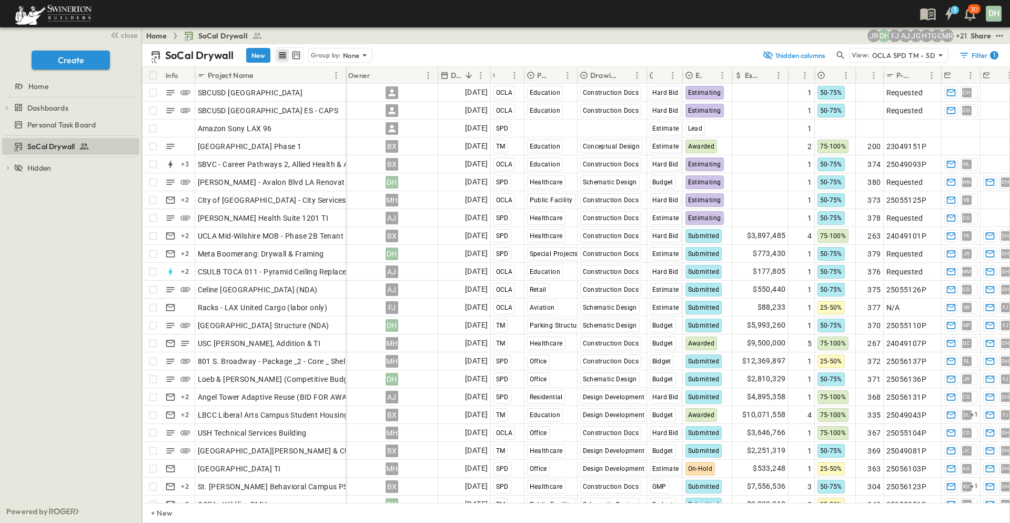
click at [744, 30] on div "+ 21 MR GG HT JG AJ FJ [PERSON_NAME]" at bounding box center [815, 35] width 303 height 13
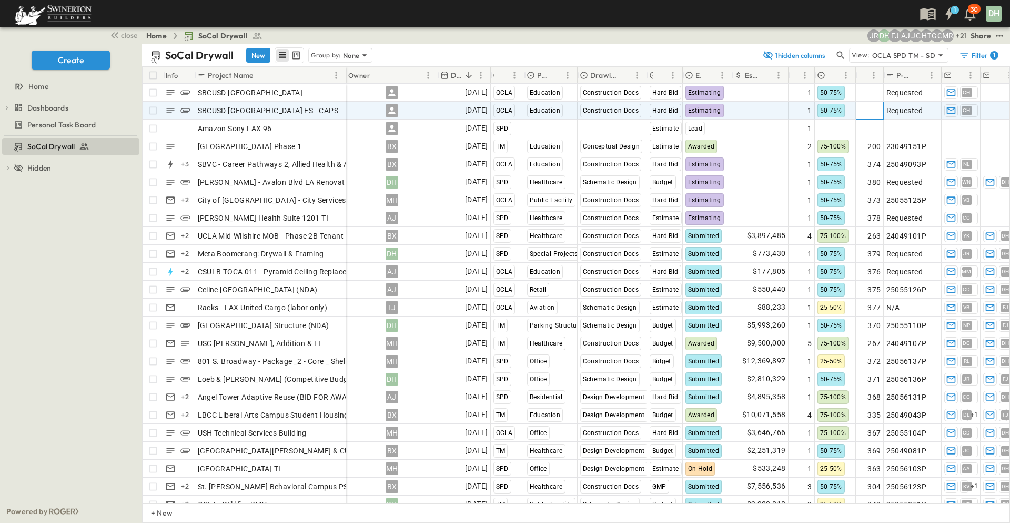
click at [872, 110] on span "Add Number" at bounding box center [859, 110] width 43 height 11
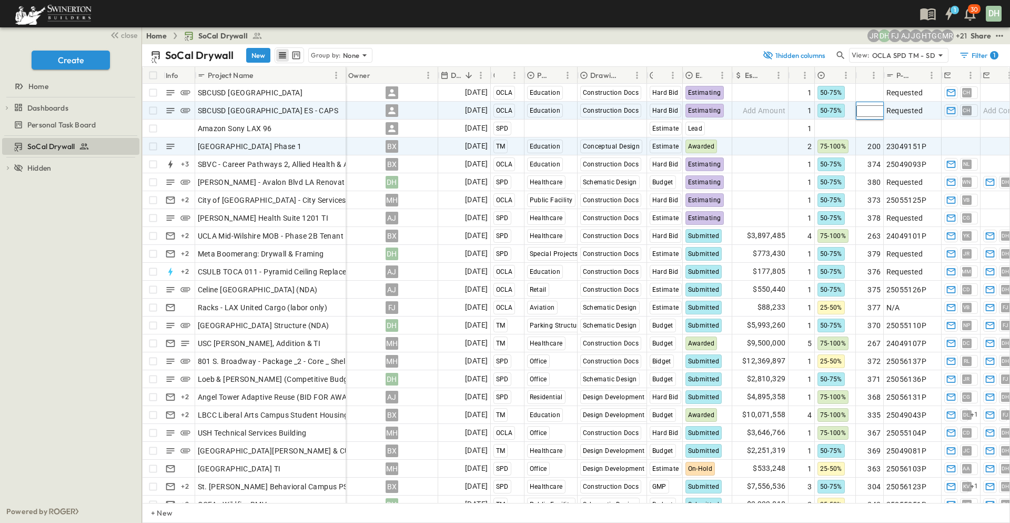
type input "***"
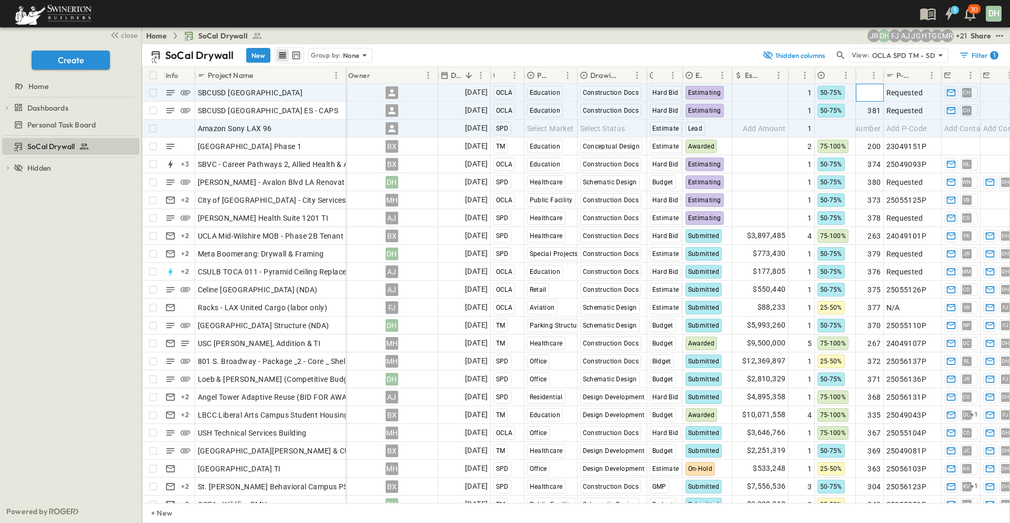
click at [877, 93] on span "Add Number" at bounding box center [859, 92] width 43 height 11
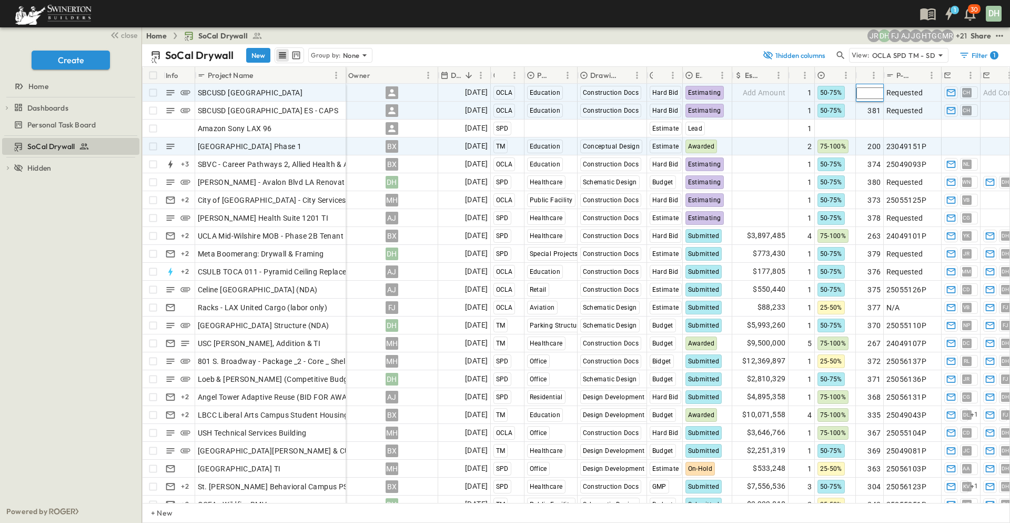
type input "***"
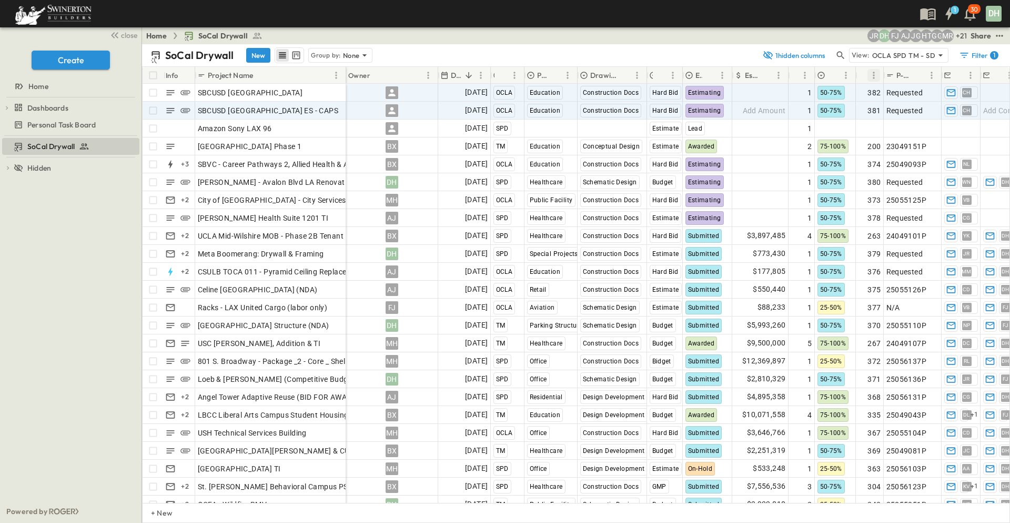
click at [875, 74] on icon "Menu" at bounding box center [874, 75] width 11 height 11
click at [866, 74] on icon "Sort" at bounding box center [866, 75] width 6 height 6
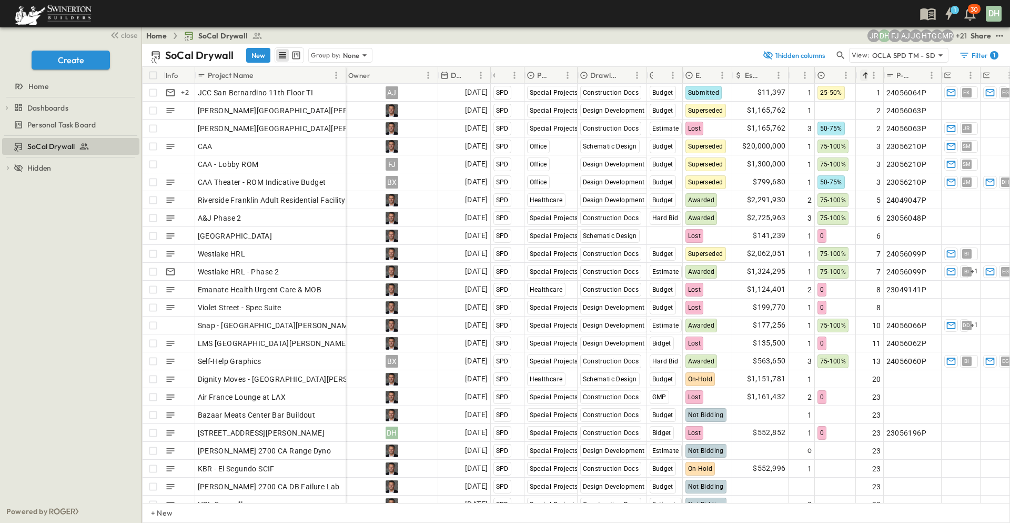
click at [866, 74] on icon "Sort" at bounding box center [866, 75] width 6 height 6
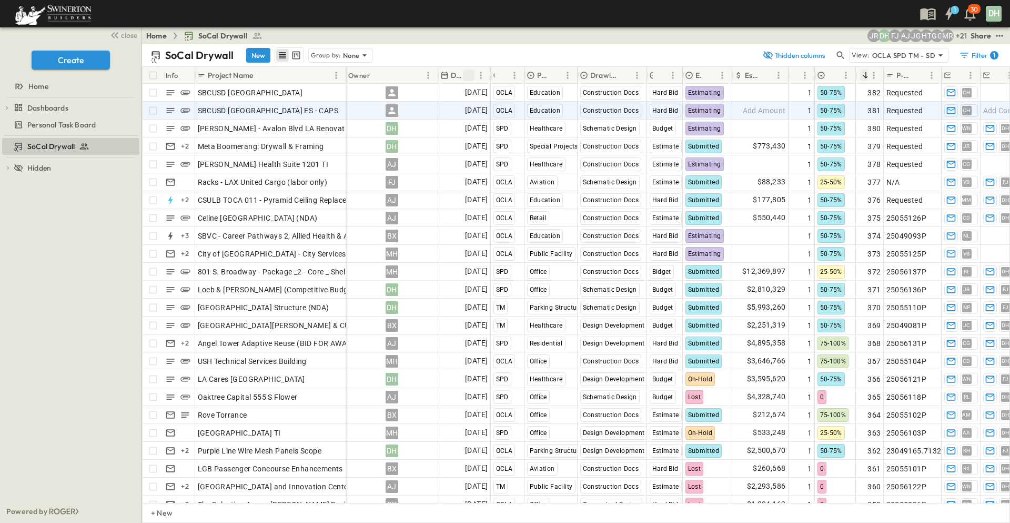
click at [470, 71] on icon "Sort" at bounding box center [468, 75] width 9 height 9
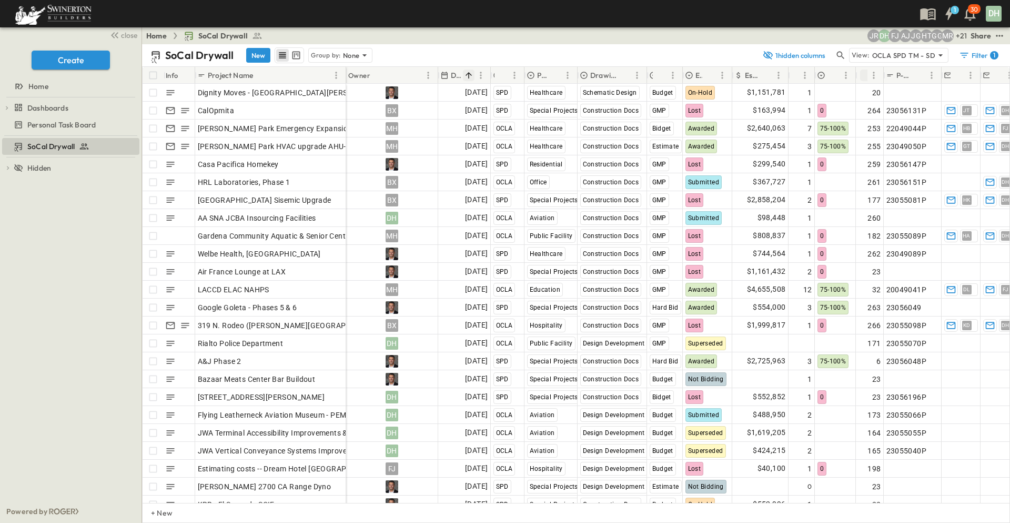
click at [468, 75] on icon "Sort" at bounding box center [468, 75] width 9 height 9
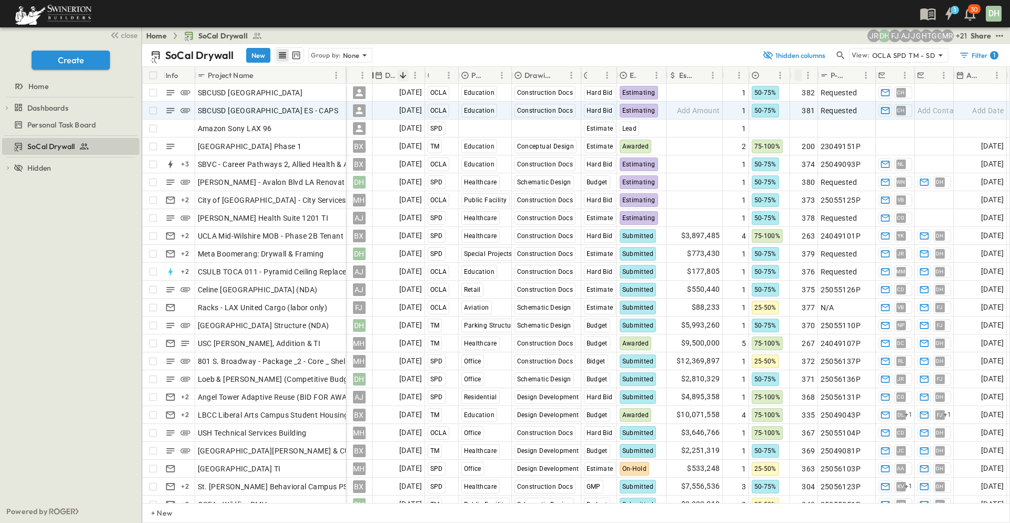
drag, startPoint x: 438, startPoint y: 73, endPoint x: 371, endPoint y: 81, distance: 67.4
click at [371, 81] on div "Owner" at bounding box center [373, 75] width 11 height 29
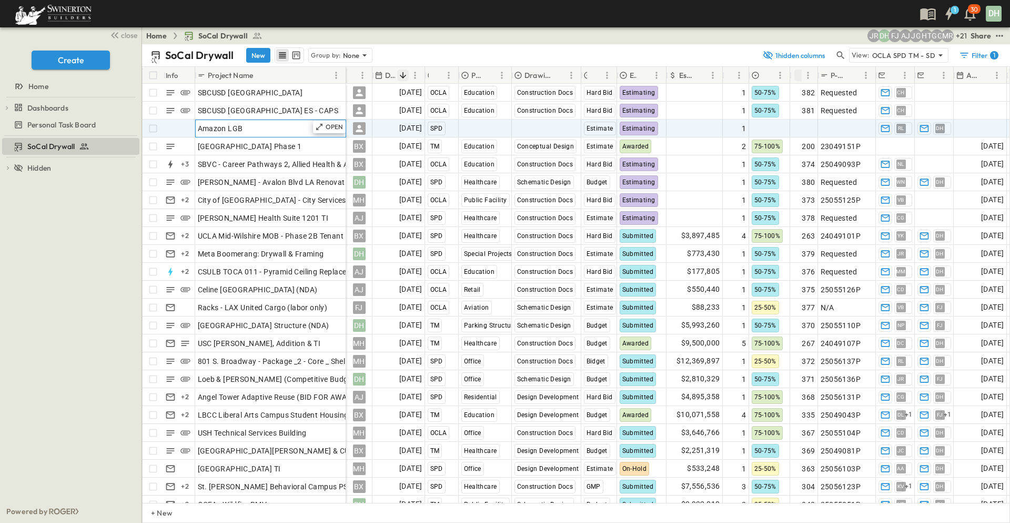
click at [287, 125] on div "Amazon LGB" at bounding box center [271, 128] width 146 height 15
